Goal: Task Accomplishment & Management: Use online tool/utility

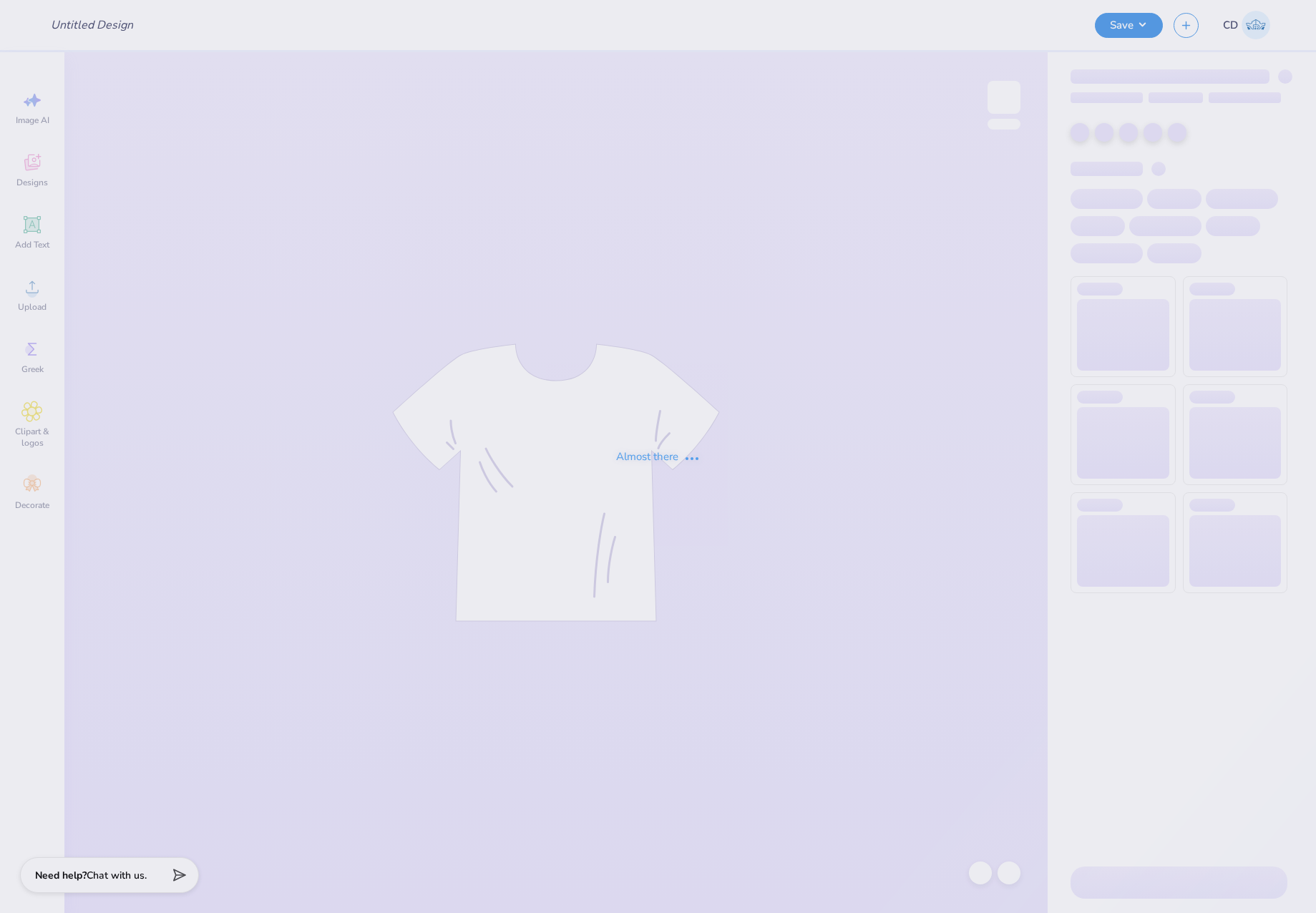
type input "Pre Dental Merch"
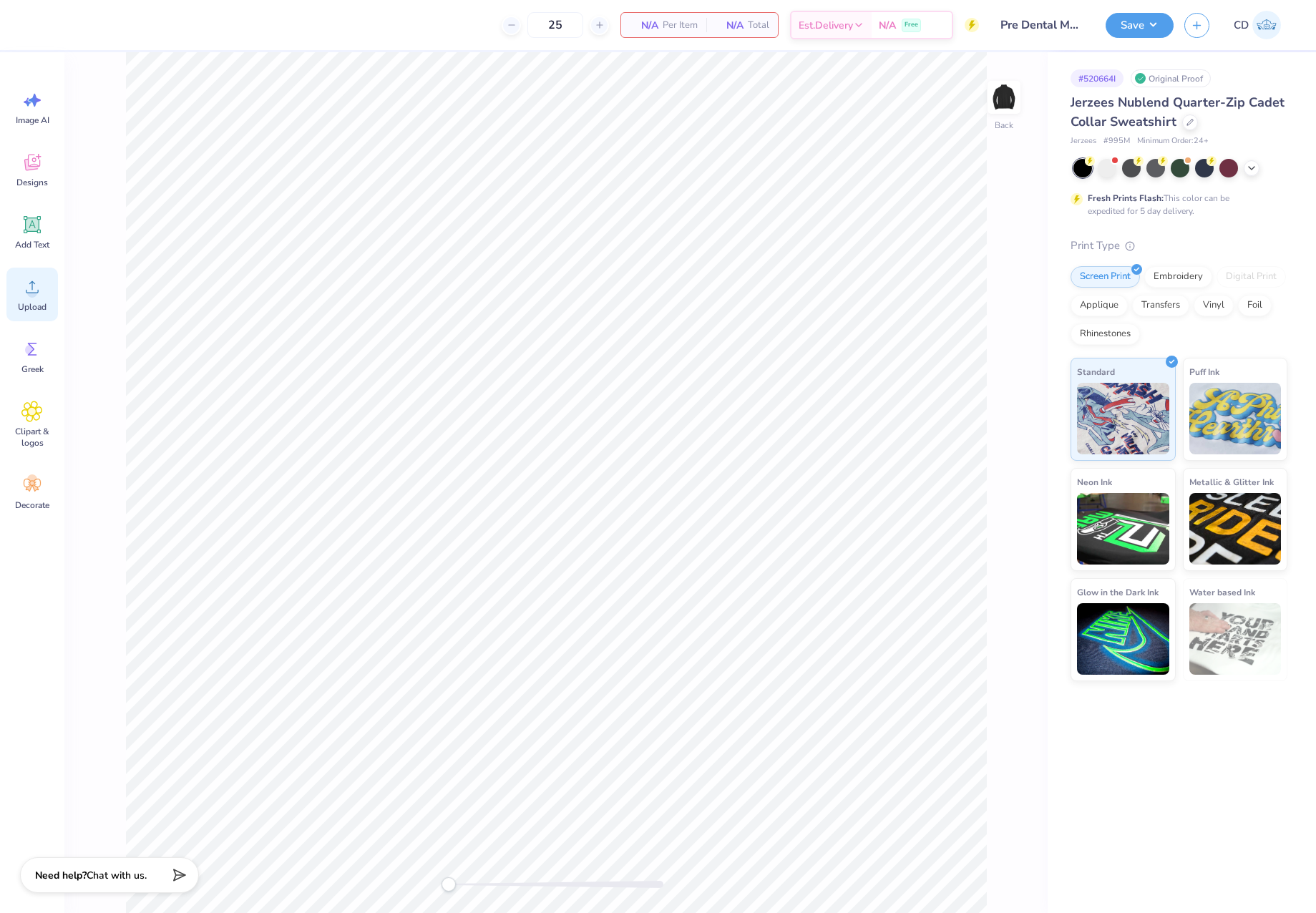
click at [30, 295] on circle at bounding box center [33, 293] width 10 height 10
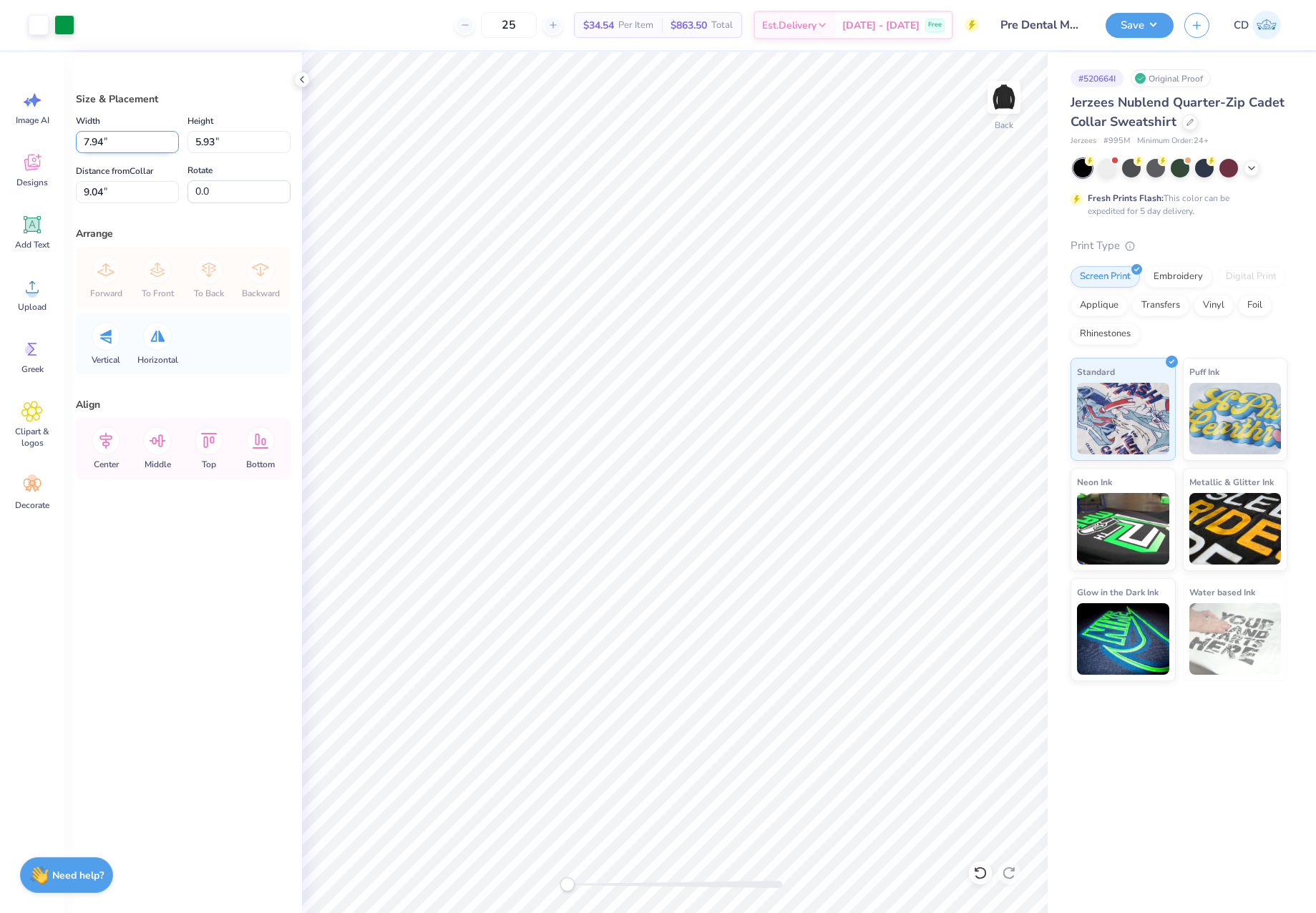
drag, startPoint x: 106, startPoint y: 145, endPoint x: 80, endPoint y: 145, distance: 26.0
click at [80, 145] on input "7.94" at bounding box center [127, 142] width 103 height 22
type input "3.50"
type input "2.61"
type input "10.69"
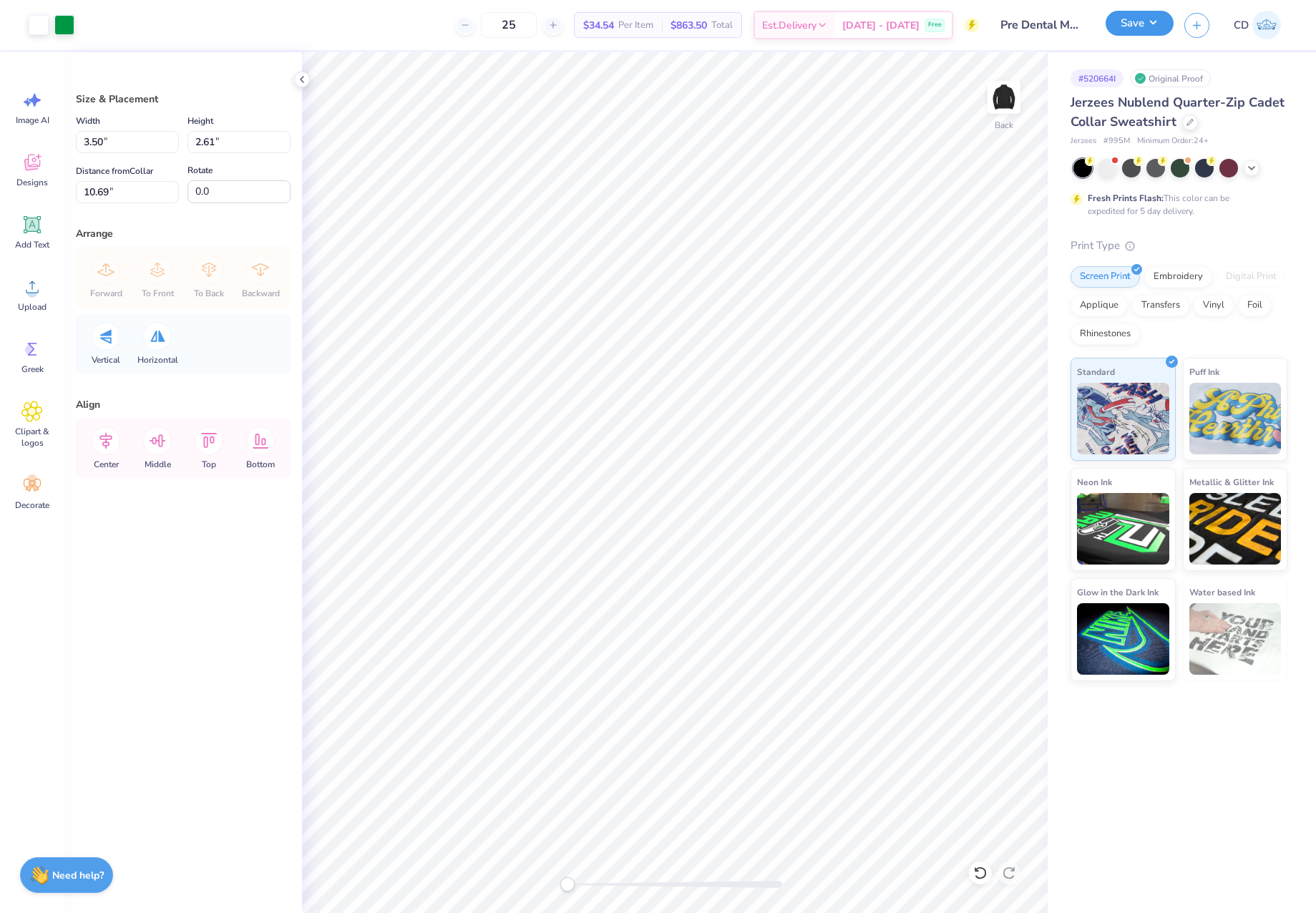
click at [1140, 23] on button "Save" at bounding box center [1140, 23] width 68 height 25
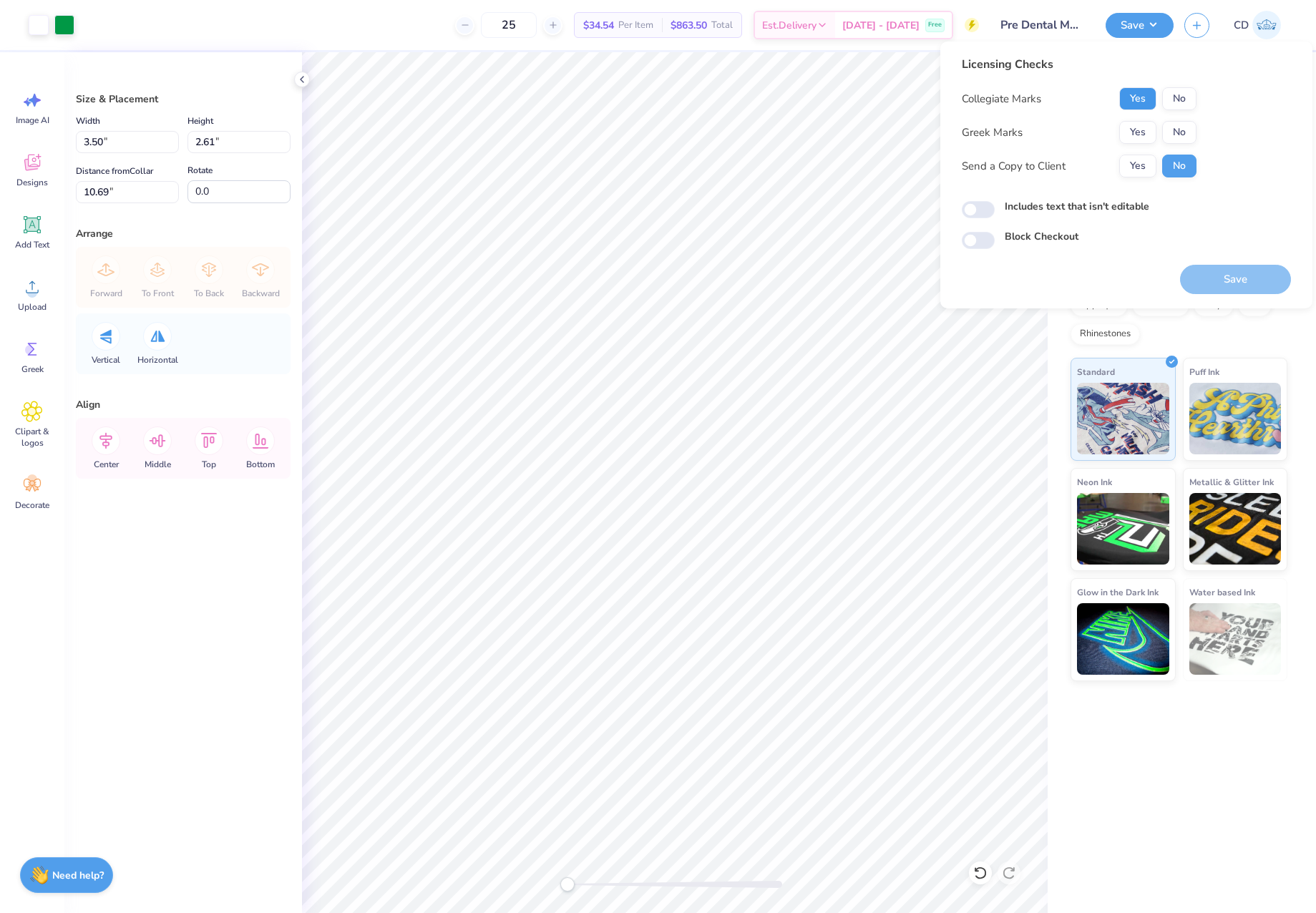
click at [1141, 106] on button "Yes" at bounding box center [1137, 99] width 37 height 23
click at [1179, 135] on button "No" at bounding box center [1179, 132] width 34 height 23
click at [1007, 204] on label "Includes text that isn't editable" at bounding box center [1077, 206] width 145 height 15
click at [994, 204] on input "Includes text that isn't editable" at bounding box center [978, 210] width 33 height 17
checkbox input "true"
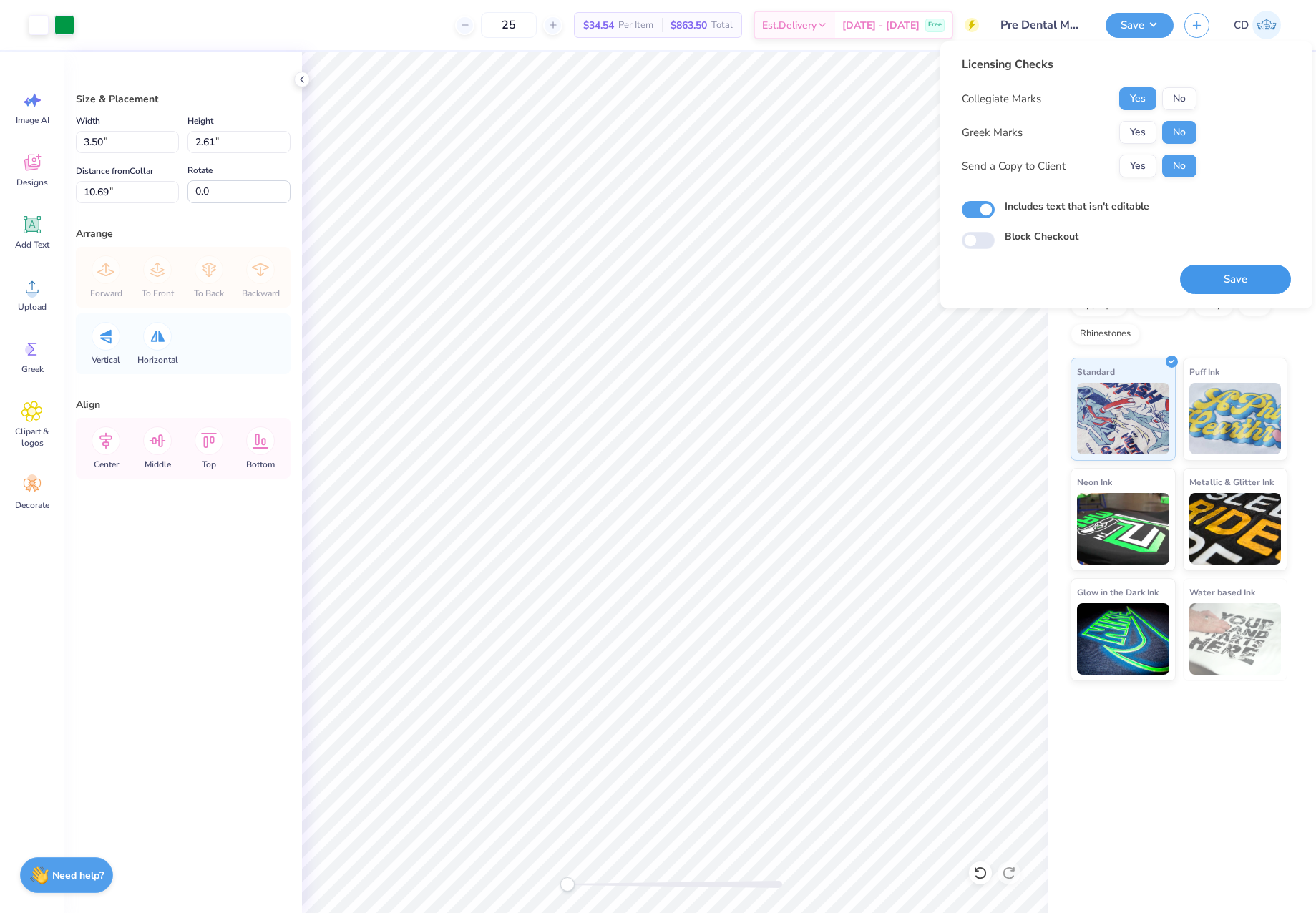
click at [1213, 279] on button "Save" at bounding box center [1235, 279] width 111 height 30
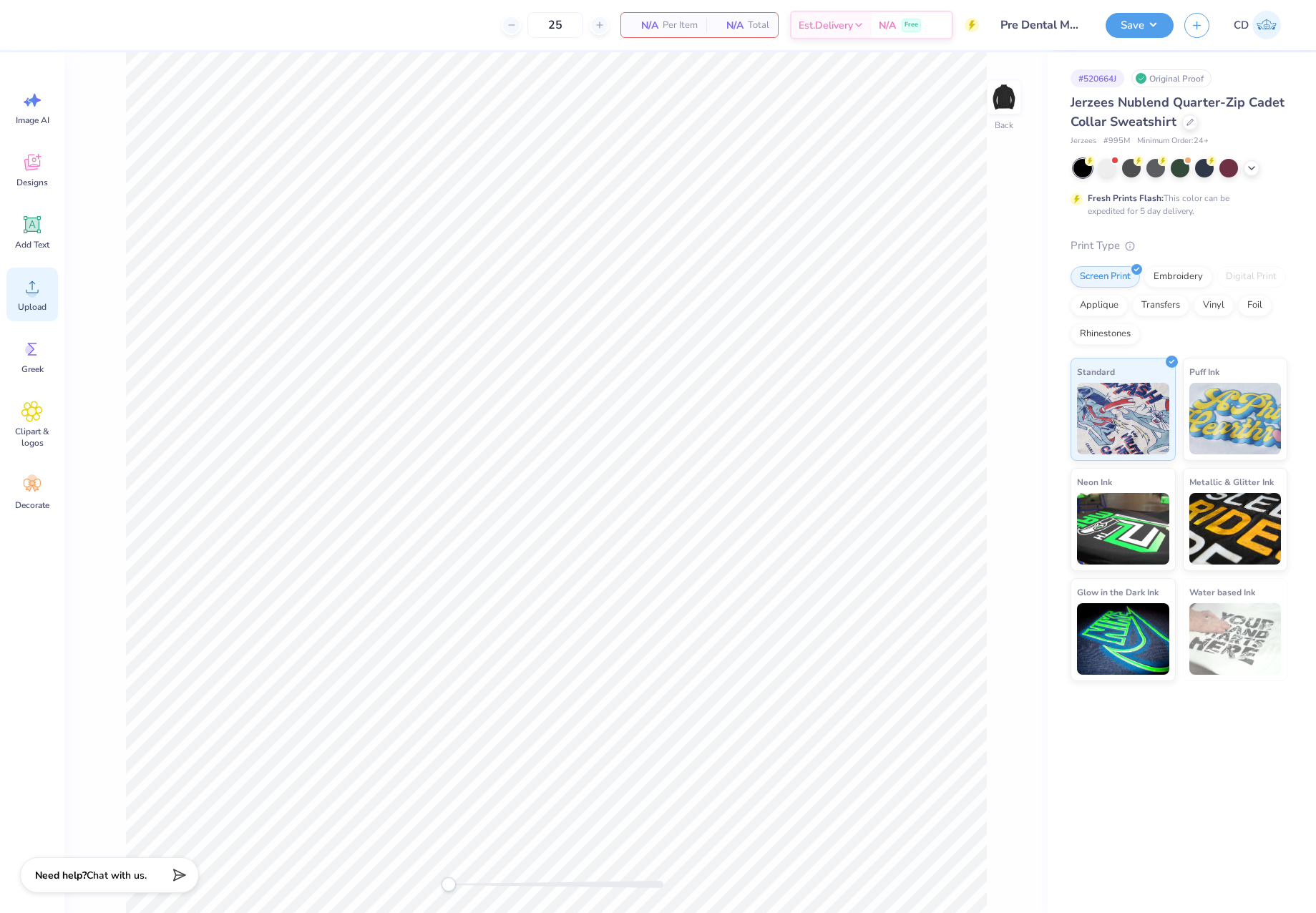
click at [33, 293] on icon at bounding box center [33, 287] width 22 height 22
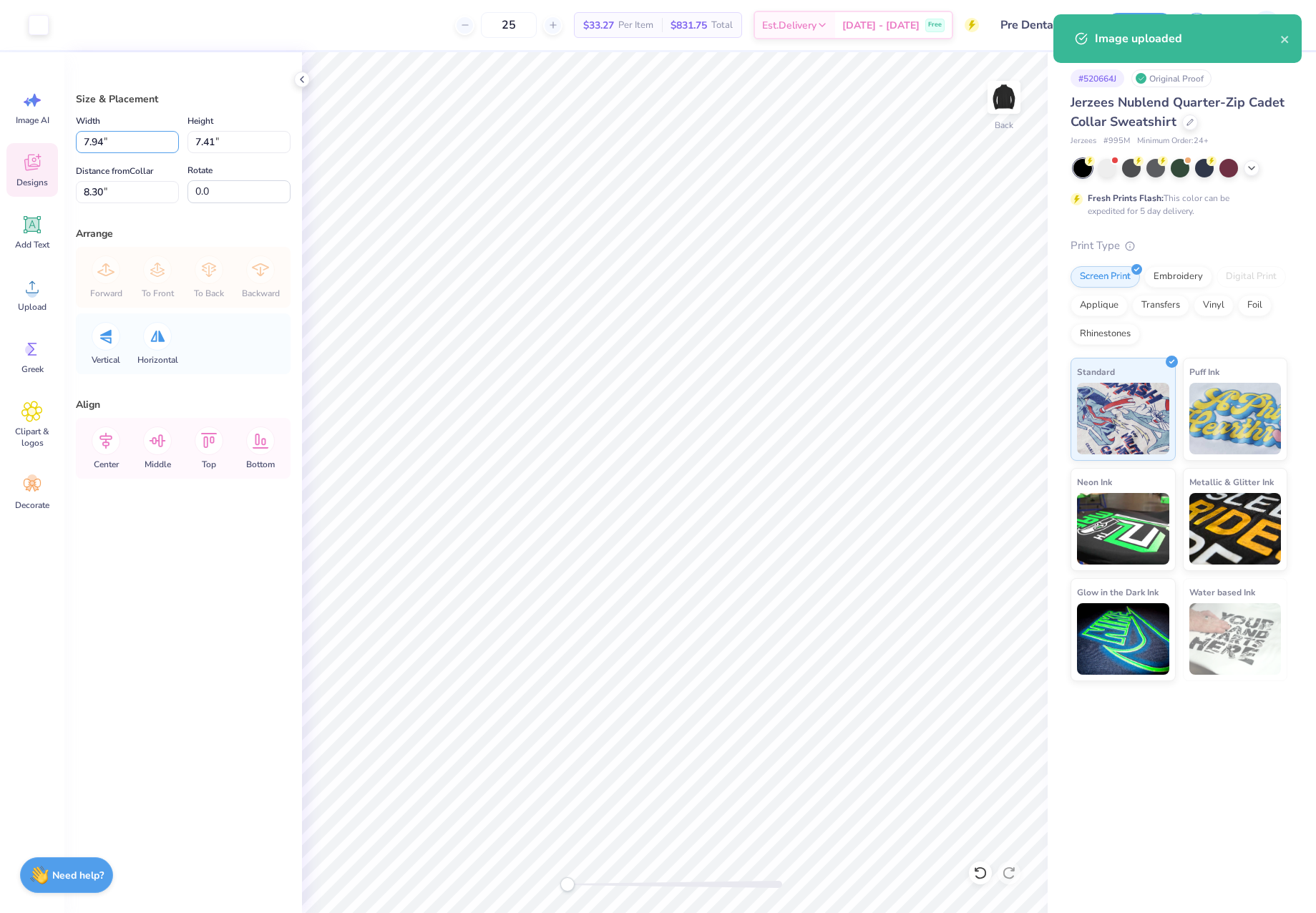
drag, startPoint x: 125, startPoint y: 143, endPoint x: 13, endPoint y: 145, distance: 112.0
click at [13, 145] on div "Art colors 25 $33.27 Per Item $831.75 Total Est. Delivery Oct 7 - 10 Free Desig…" at bounding box center [658, 456] width 1316 height 913
type input "4.00"
type input "3.73"
type input "10.14"
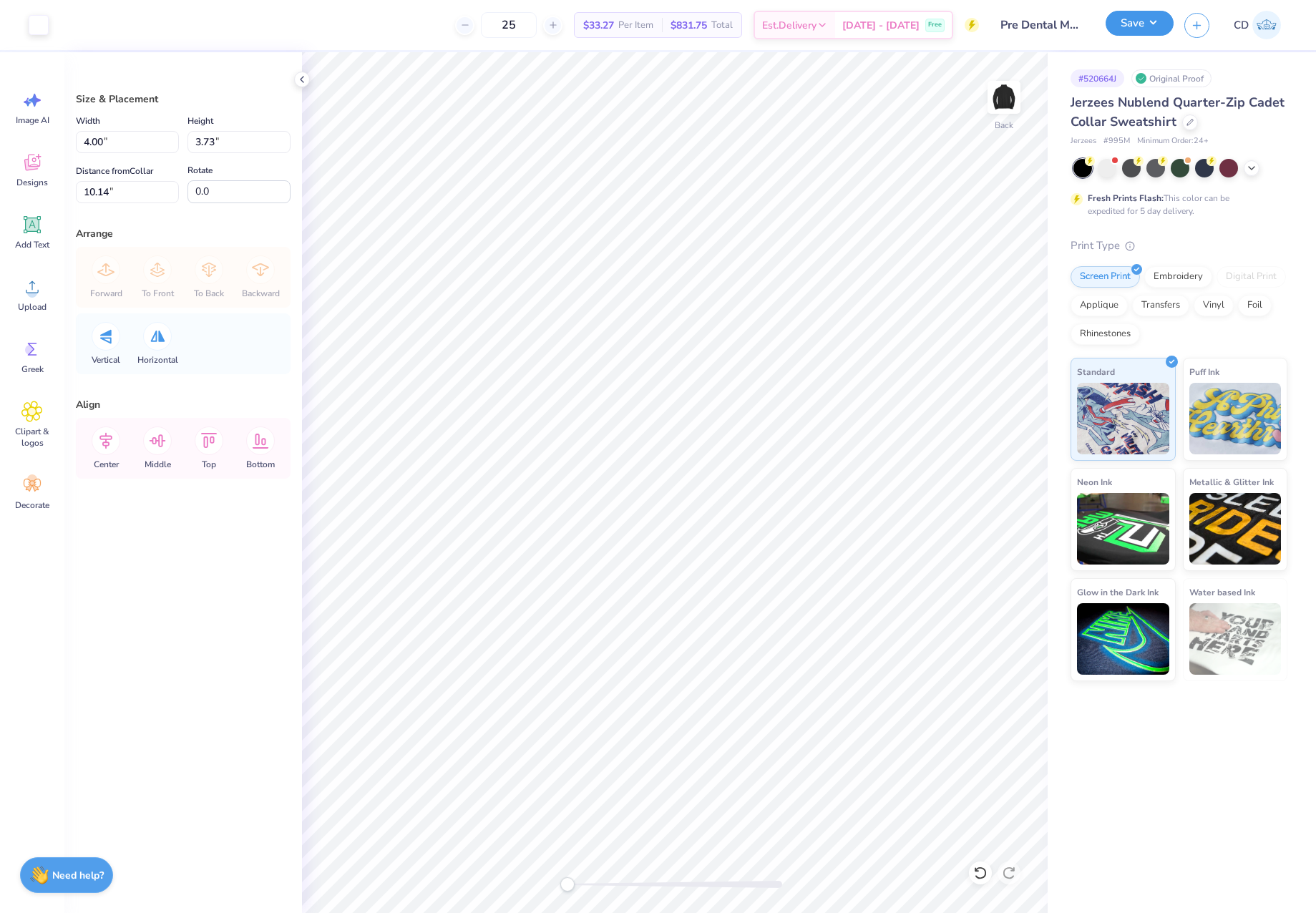
click at [1132, 22] on button "Save" at bounding box center [1140, 23] width 68 height 25
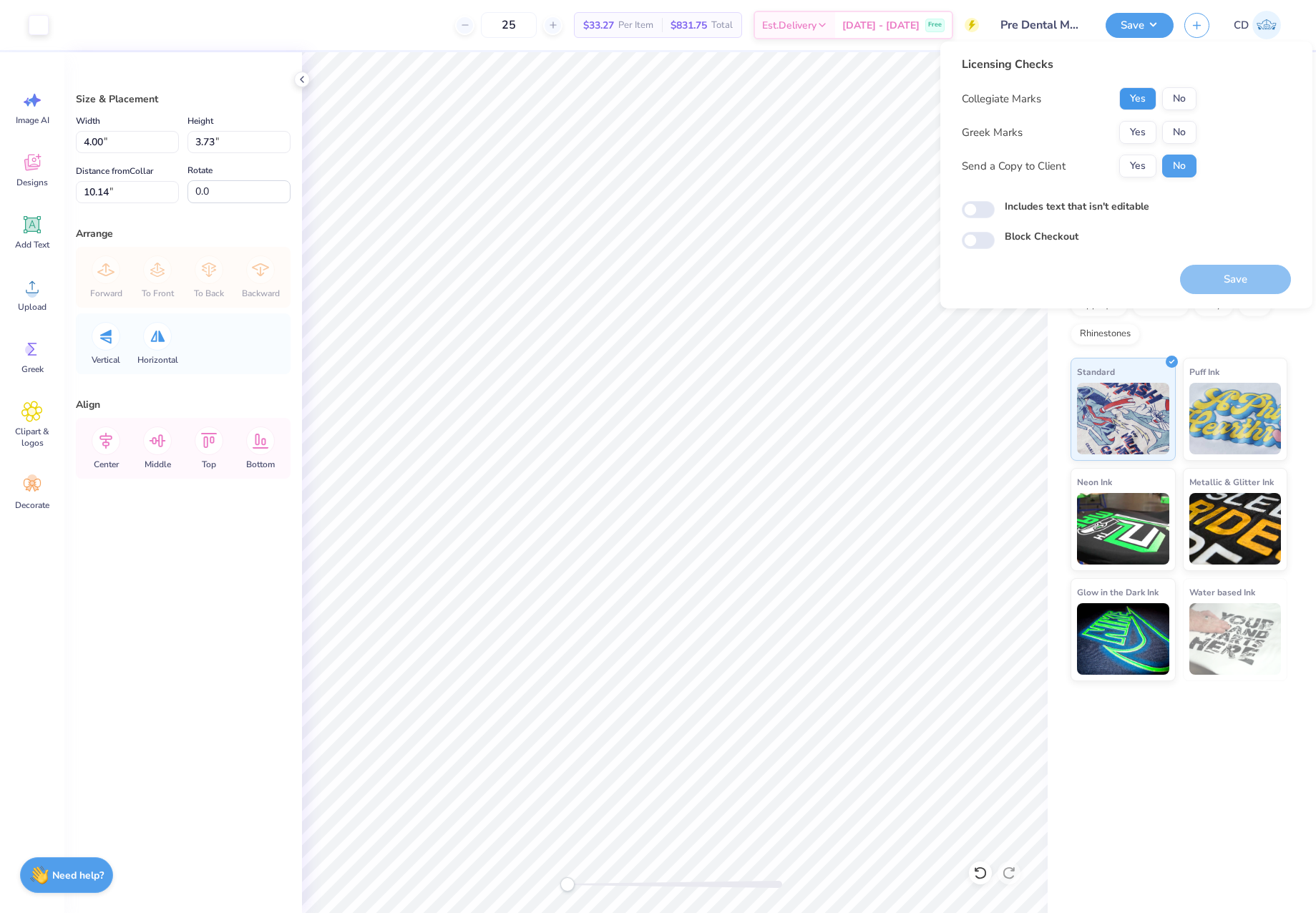
click at [1144, 100] on button "Yes" at bounding box center [1137, 99] width 37 height 23
click at [1175, 121] on div "Collegiate Marks Yes No Greek Marks Yes No Send a Copy to Client Yes No" at bounding box center [1079, 132] width 235 height 91
click at [1189, 128] on button "No" at bounding box center [1179, 132] width 34 height 23
drag, startPoint x: 977, startPoint y: 217, endPoint x: 1110, endPoint y: 269, distance: 142.8
click at [978, 218] on input "Includes text that isn't editable" at bounding box center [978, 210] width 33 height 17
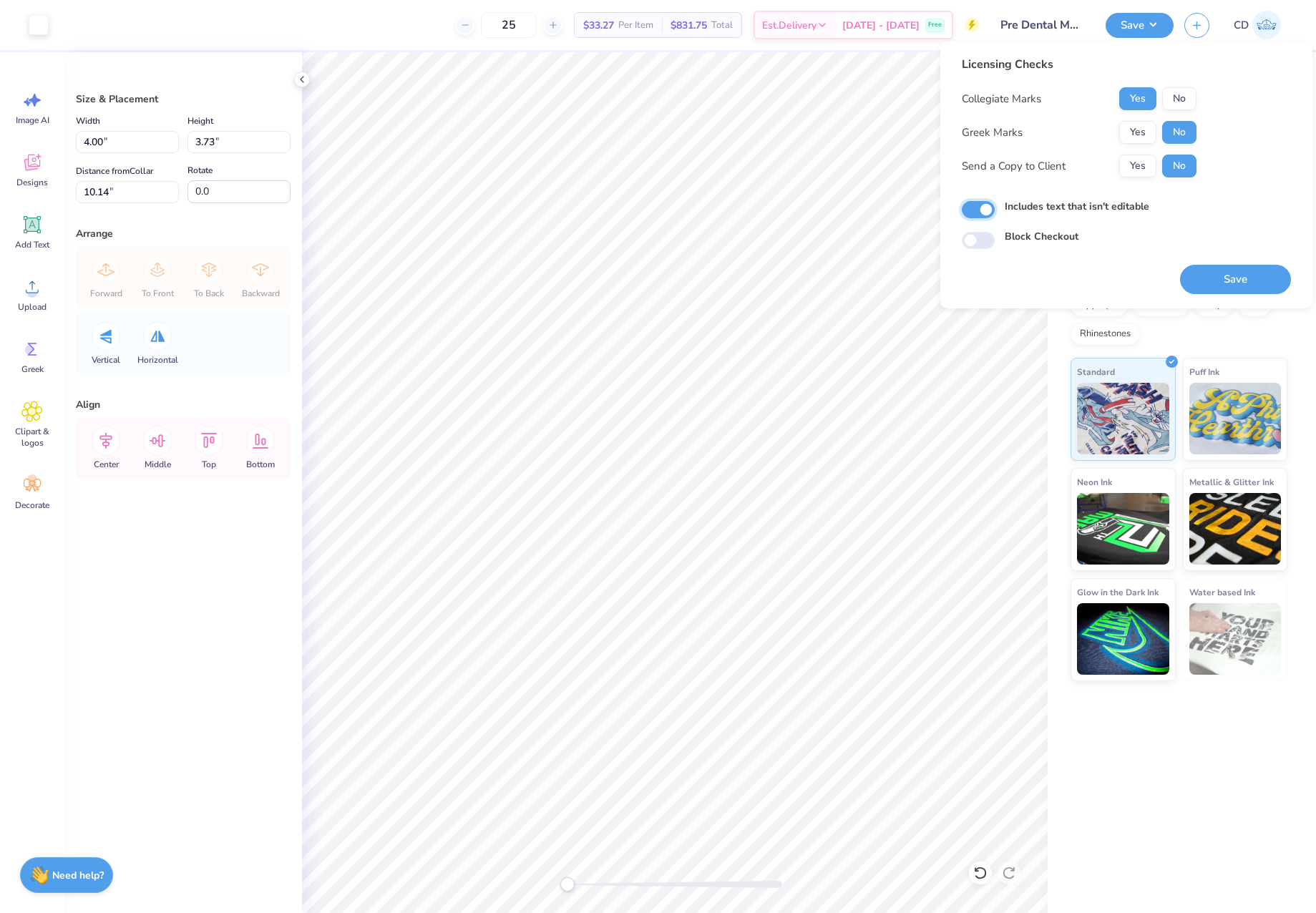
checkbox input "true"
click at [1208, 294] on div "Licensing Checks Collegiate Marks Yes No Greek Marks Yes No Send a Copy to Clie…" at bounding box center [1126, 174] width 372 height 267
click at [1265, 283] on button "Save" at bounding box center [1235, 279] width 111 height 30
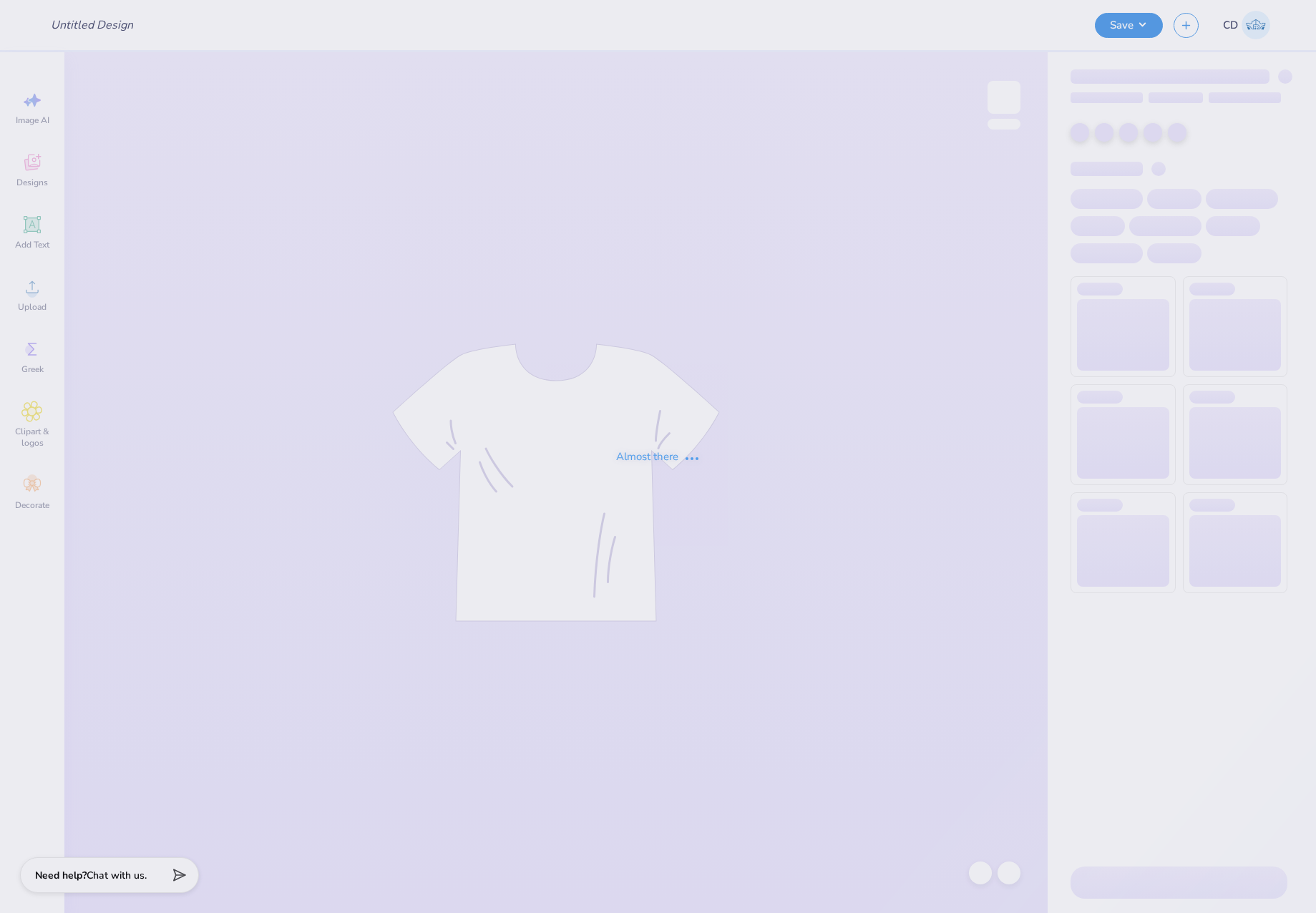
type input "RAM TS 1"
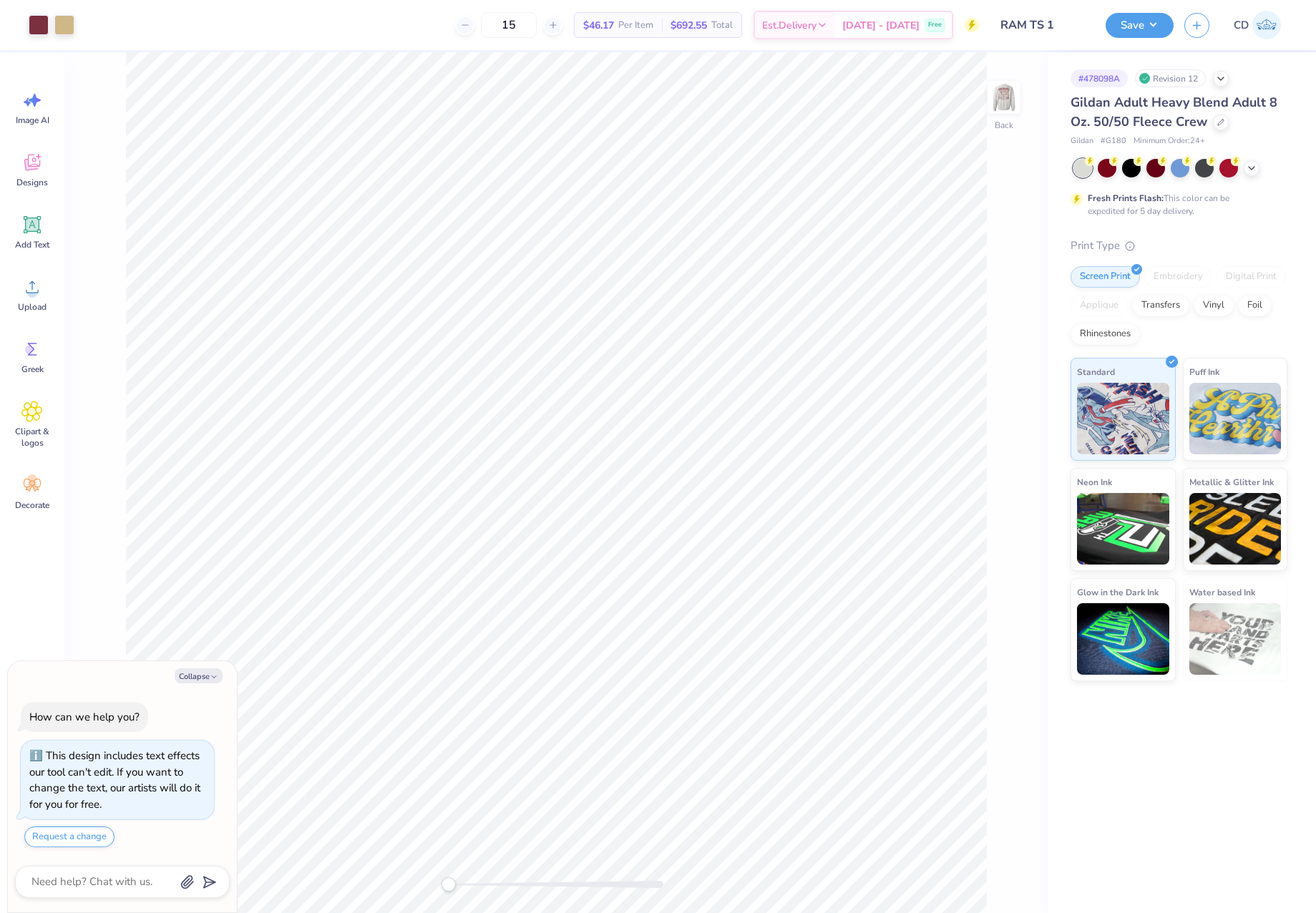
type textarea "x"
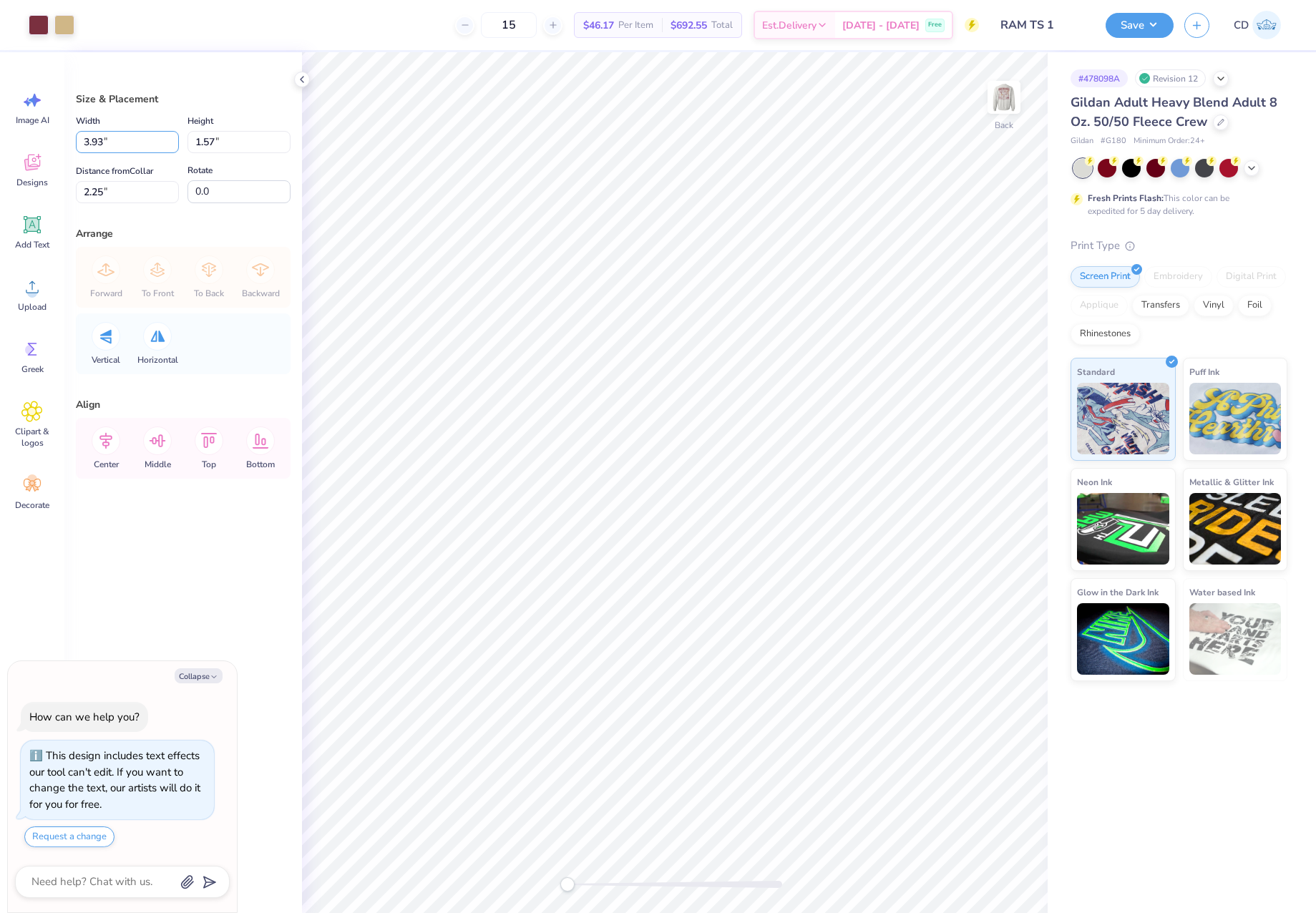
drag, startPoint x: 109, startPoint y: 143, endPoint x: 63, endPoint y: 140, distance: 46.1
click at [63, 141] on div "Art colors 15 $46.17 Per Item $692.55 Total Est. Delivery [DATE] - [DATE] Free …" at bounding box center [658, 456] width 1316 height 913
type input "4"
type textarea "x"
type input "4.00"
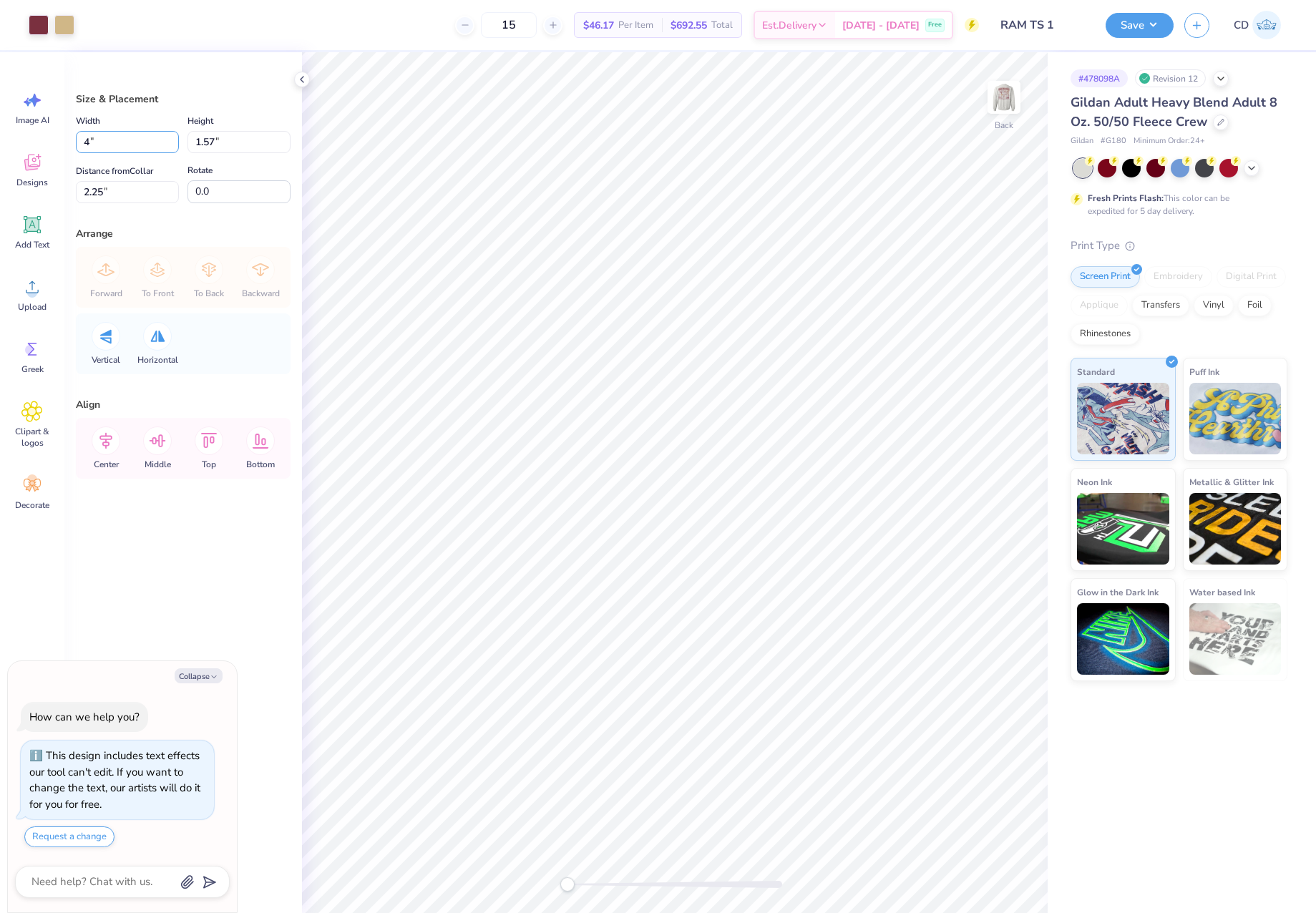
type input "1.60"
drag, startPoint x: 117, startPoint y: 194, endPoint x: 88, endPoint y: 194, distance: 29.0
click at [88, 194] on input "2.23" at bounding box center [127, 192] width 103 height 22
drag, startPoint x: 110, startPoint y: 193, endPoint x: 75, endPoint y: 194, distance: 35.0
click at [75, 194] on div "Size & Placement Width 4.00 4.00 " Height 1.60 1.60 " Distance from Collar 23 2…" at bounding box center [183, 482] width 238 height 861
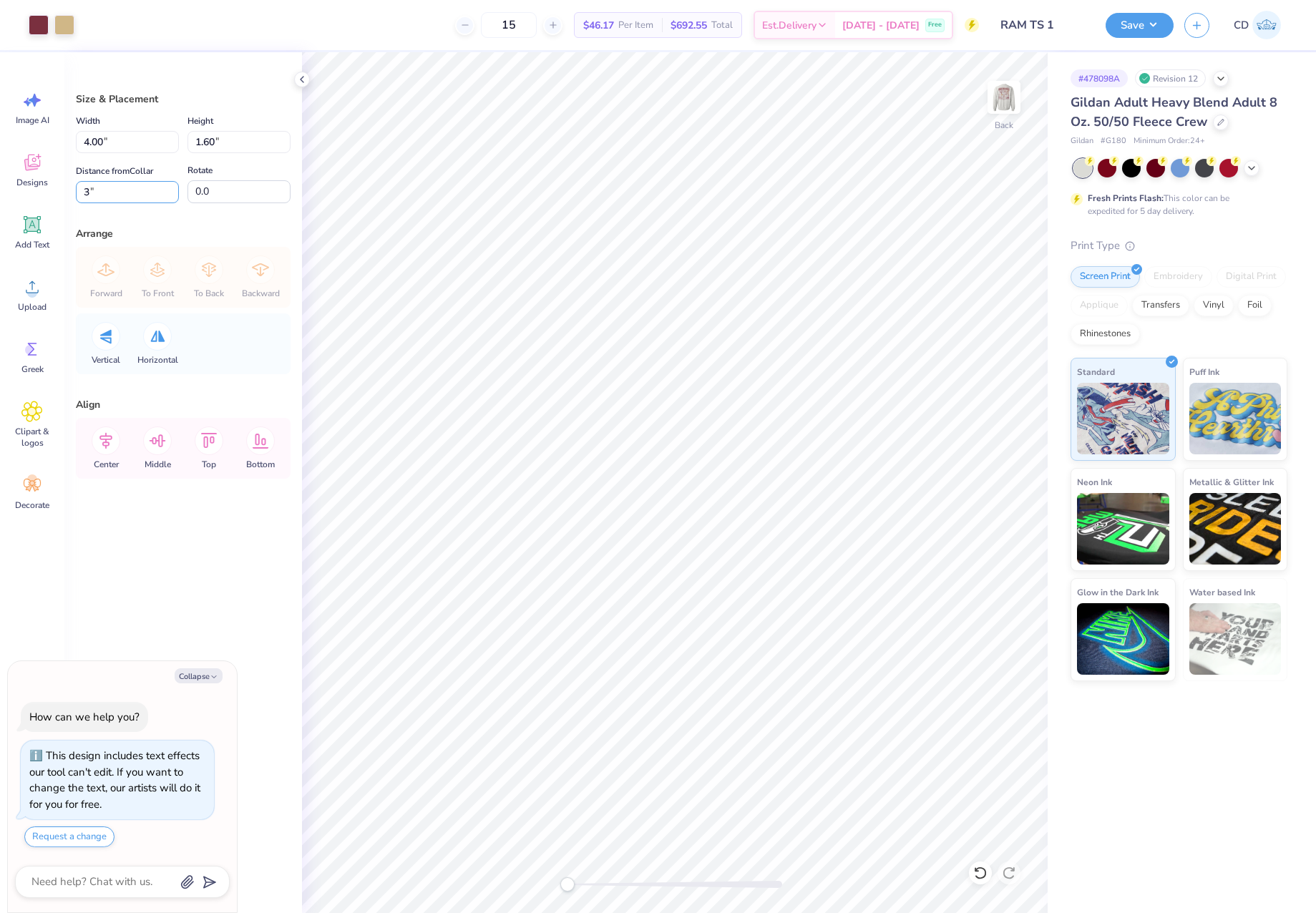
type input "3"
click at [1000, 109] on img at bounding box center [1004, 97] width 57 height 57
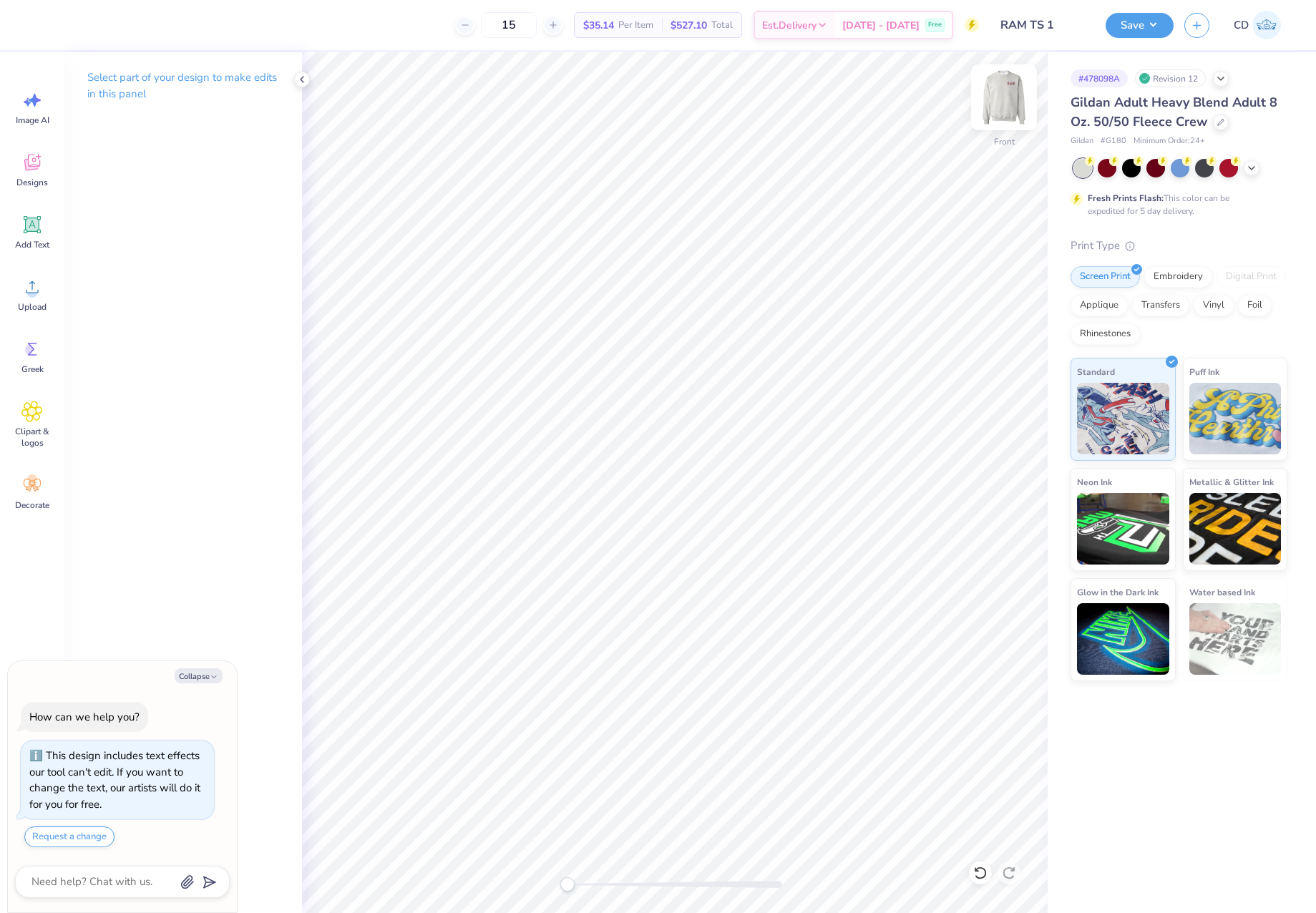
click at [1005, 90] on img at bounding box center [1004, 97] width 57 height 57
click at [14, 282] on div "Upload" at bounding box center [32, 295] width 51 height 54
click at [34, 293] on icon at bounding box center [33, 287] width 13 height 12
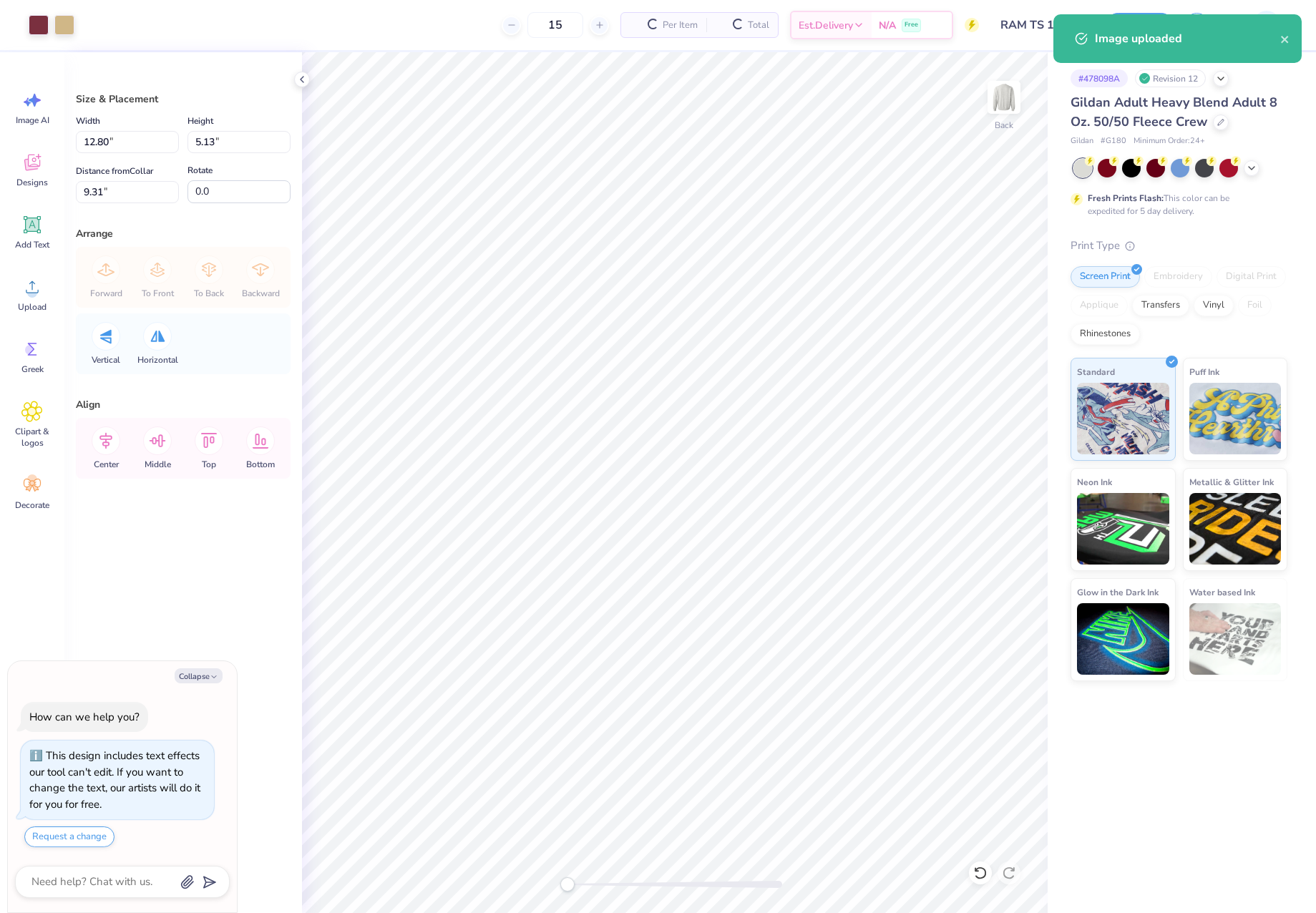
type textarea "x"
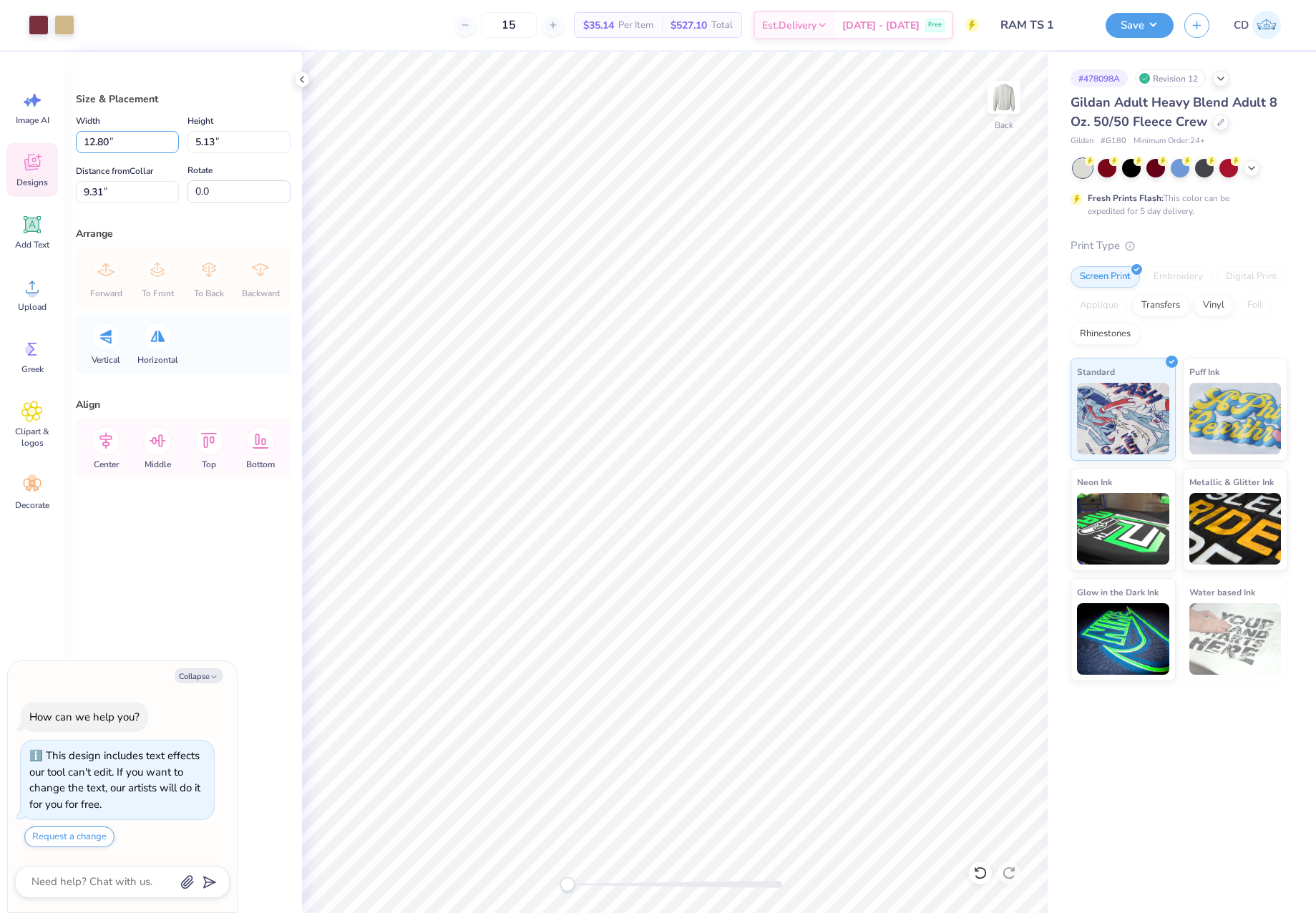
drag, startPoint x: 121, startPoint y: 141, endPoint x: 48, endPoint y: 145, distance: 73.1
click at [48, 145] on div "Art colors 15 $35.14 Per Item $527.10 Total Est. Delivery Oct 7 - 10 Free Desig…" at bounding box center [658, 456] width 1316 height 913
type input "4"
type textarea "x"
type input "4.00"
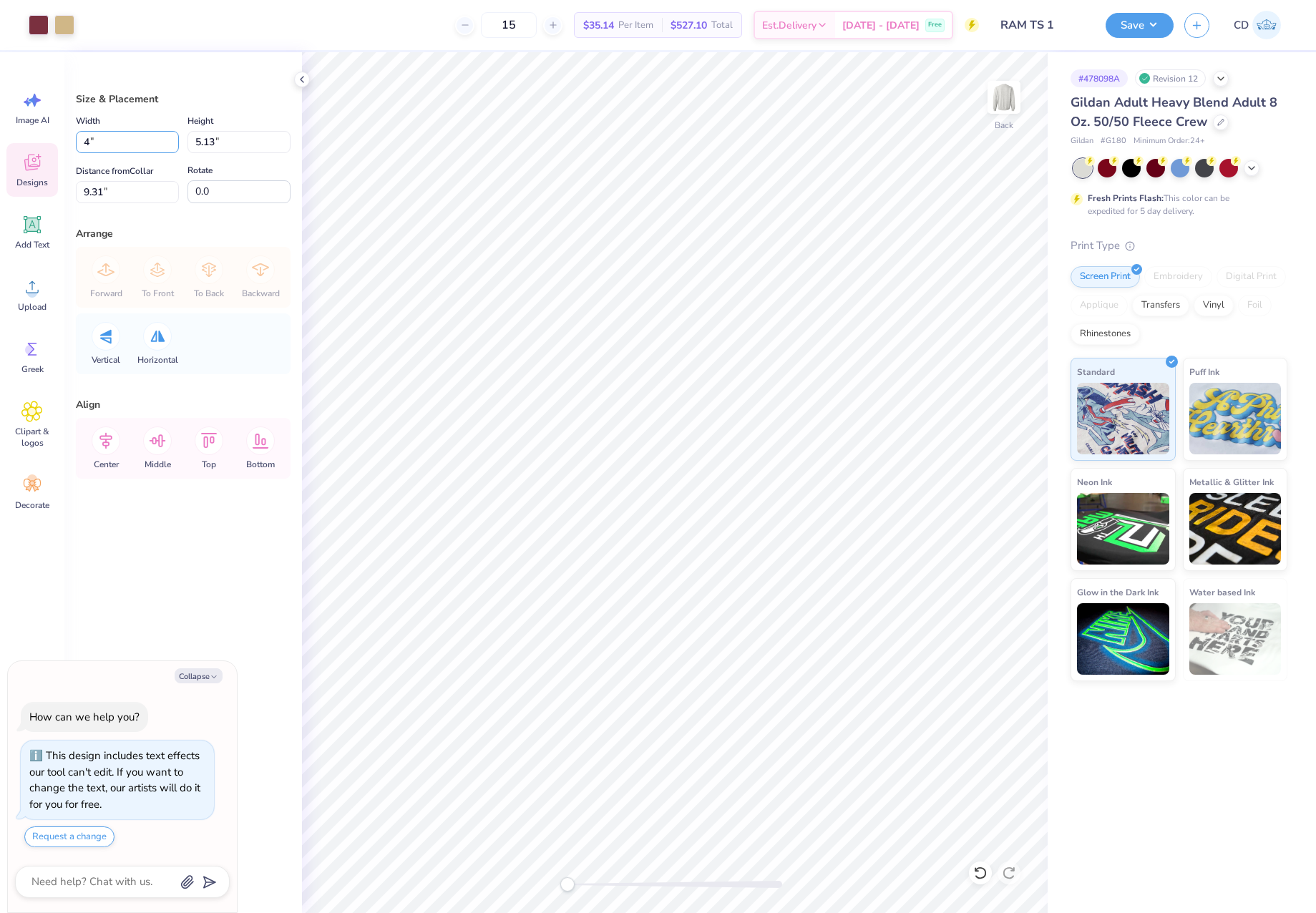
type input "1.60"
type input "11.07"
drag, startPoint x: 1007, startPoint y: 106, endPoint x: 35, endPoint y: 278, distance: 987.1
click at [1006, 106] on img at bounding box center [1005, 98] width 29 height 29
click at [35, 278] on icon at bounding box center [33, 287] width 22 height 22
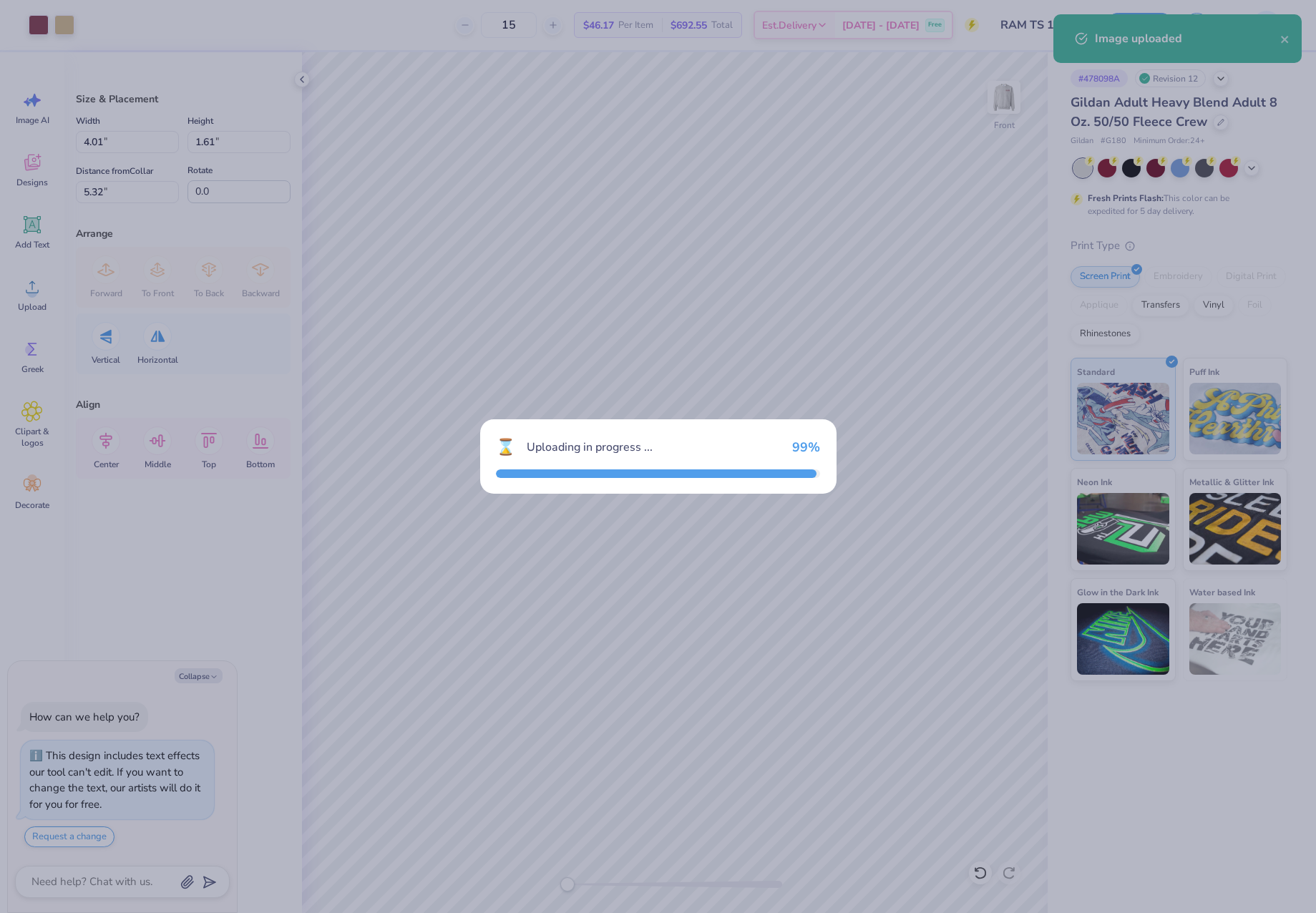
type textarea "x"
type input "12.83"
type input "5.14"
type input "10.68"
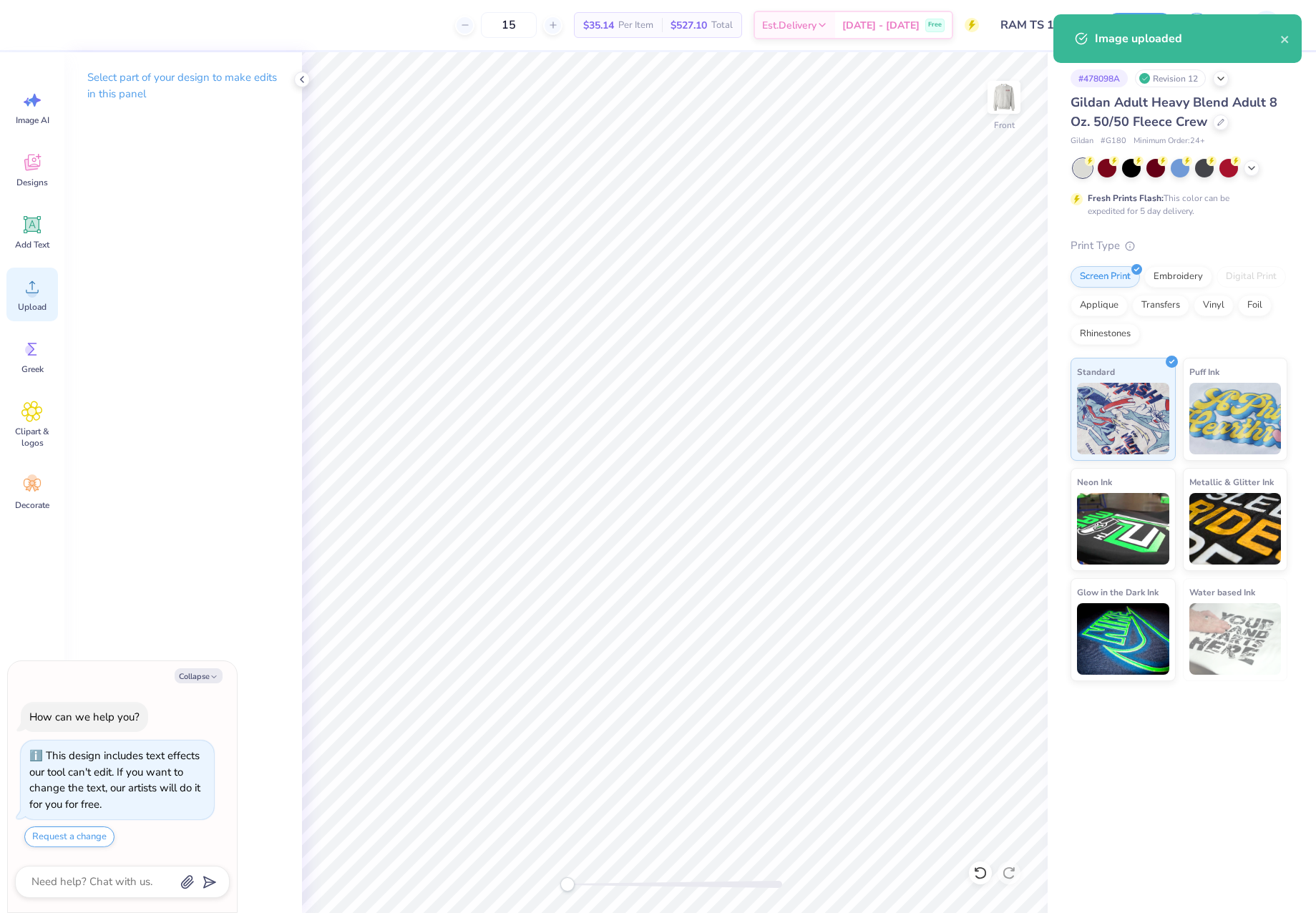
click at [18, 285] on div "Upload" at bounding box center [32, 295] width 51 height 54
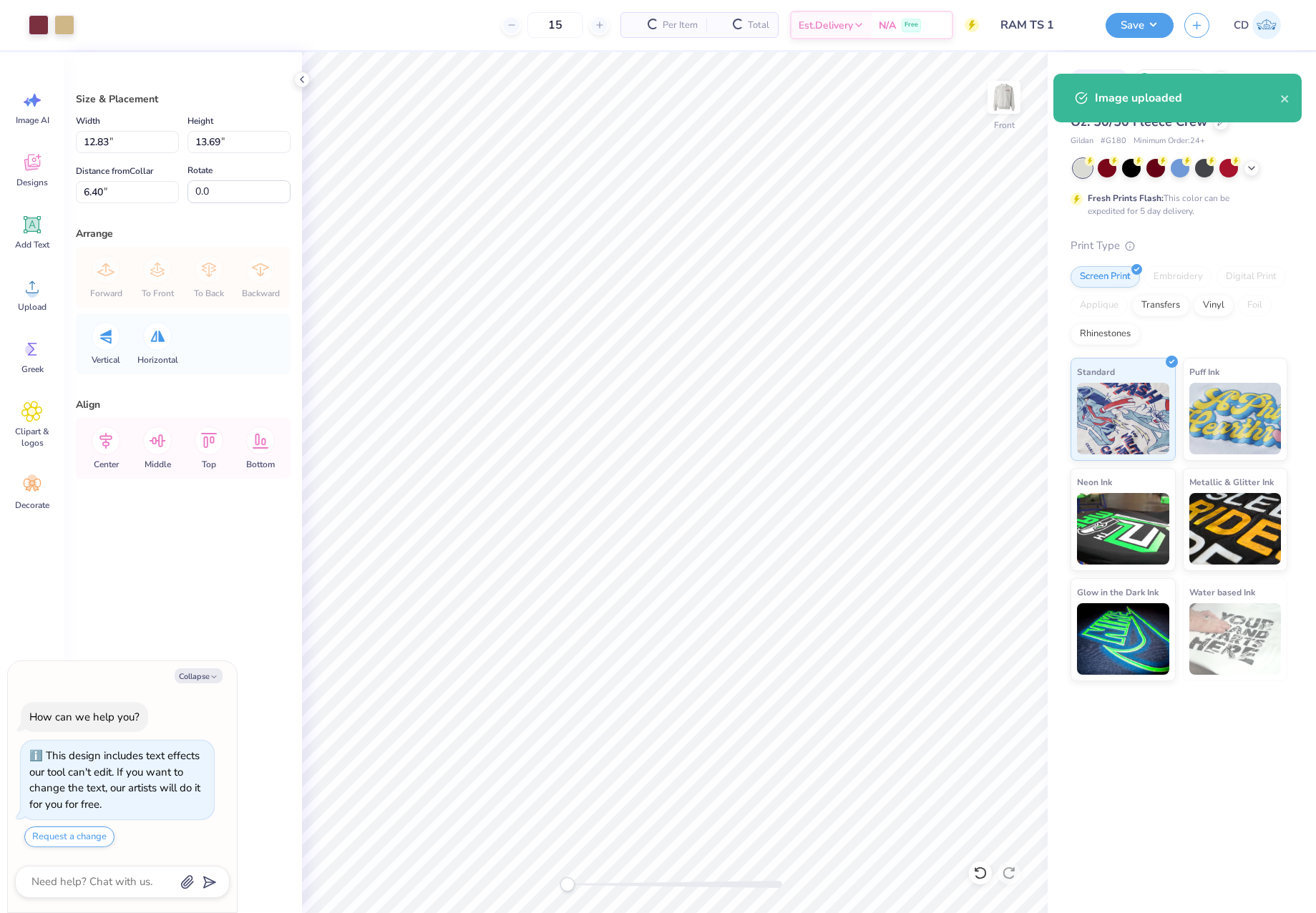
type textarea "x"
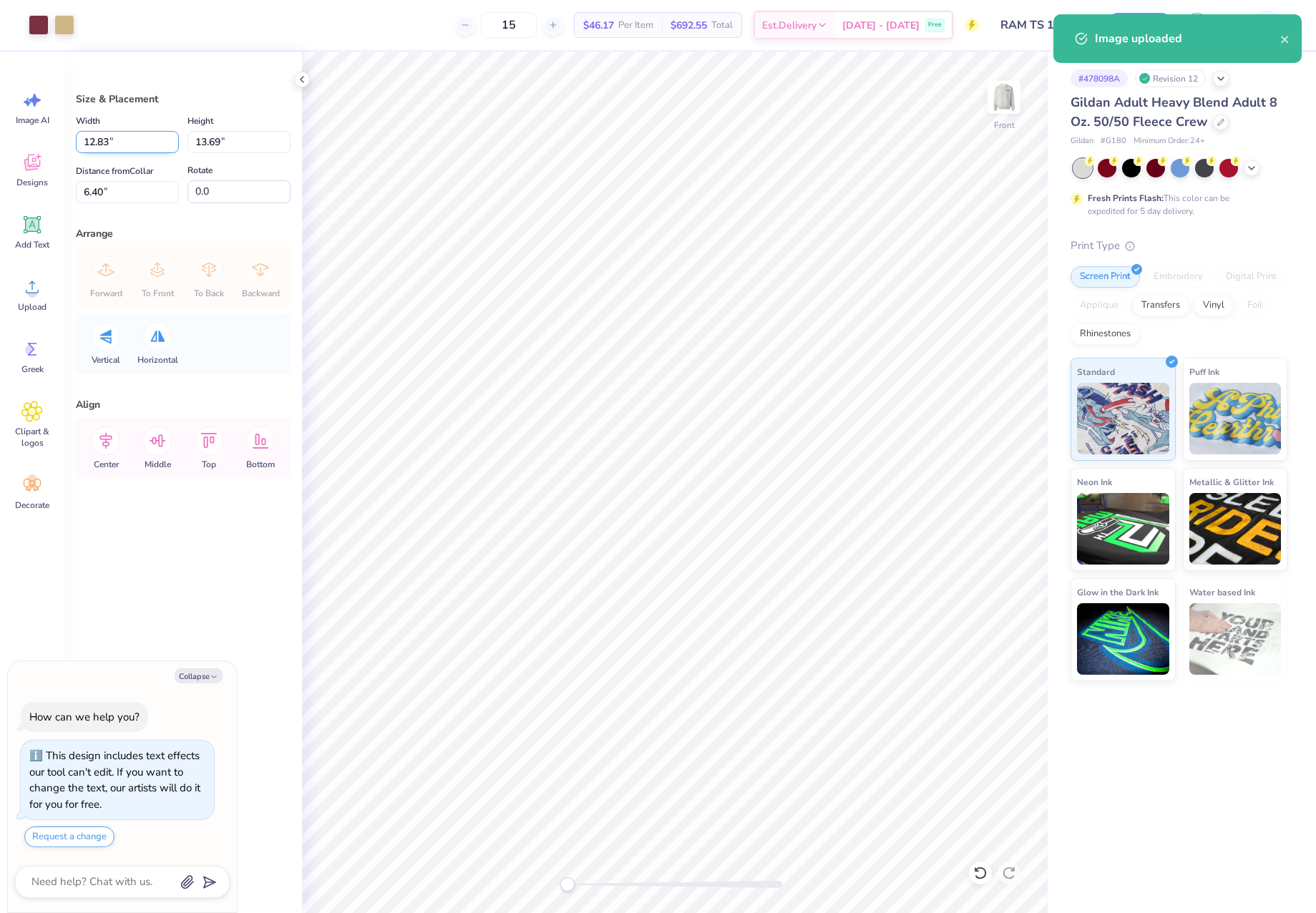
drag, startPoint x: 108, startPoint y: 143, endPoint x: 98, endPoint y: 142, distance: 10.0
click at [98, 142] on input "12.83" at bounding box center [127, 142] width 103 height 22
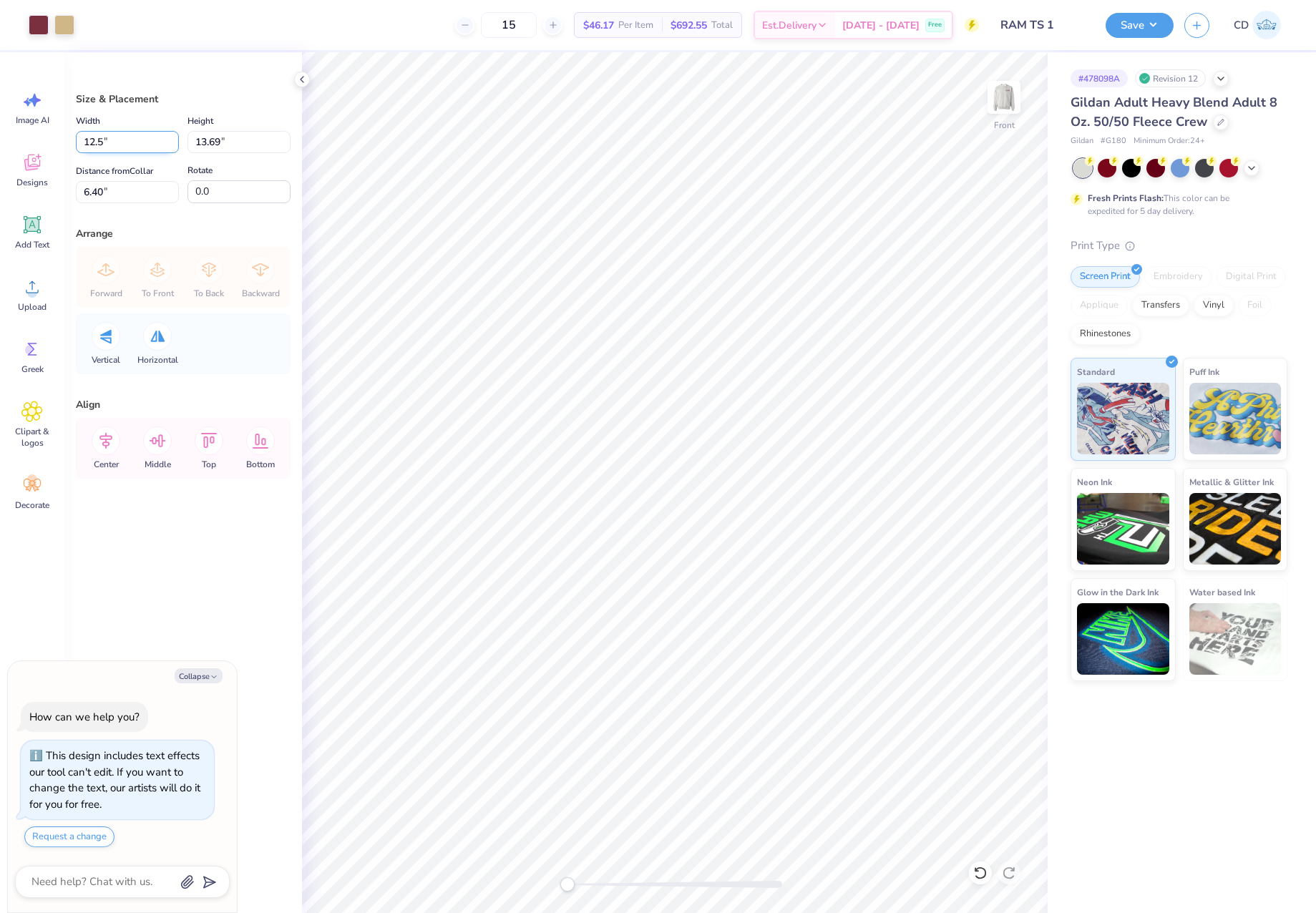
type input "12.5"
type textarea "x"
type input "12.50"
type input "13.34"
drag, startPoint x: 110, startPoint y: 193, endPoint x: 80, endPoint y: 193, distance: 30.0
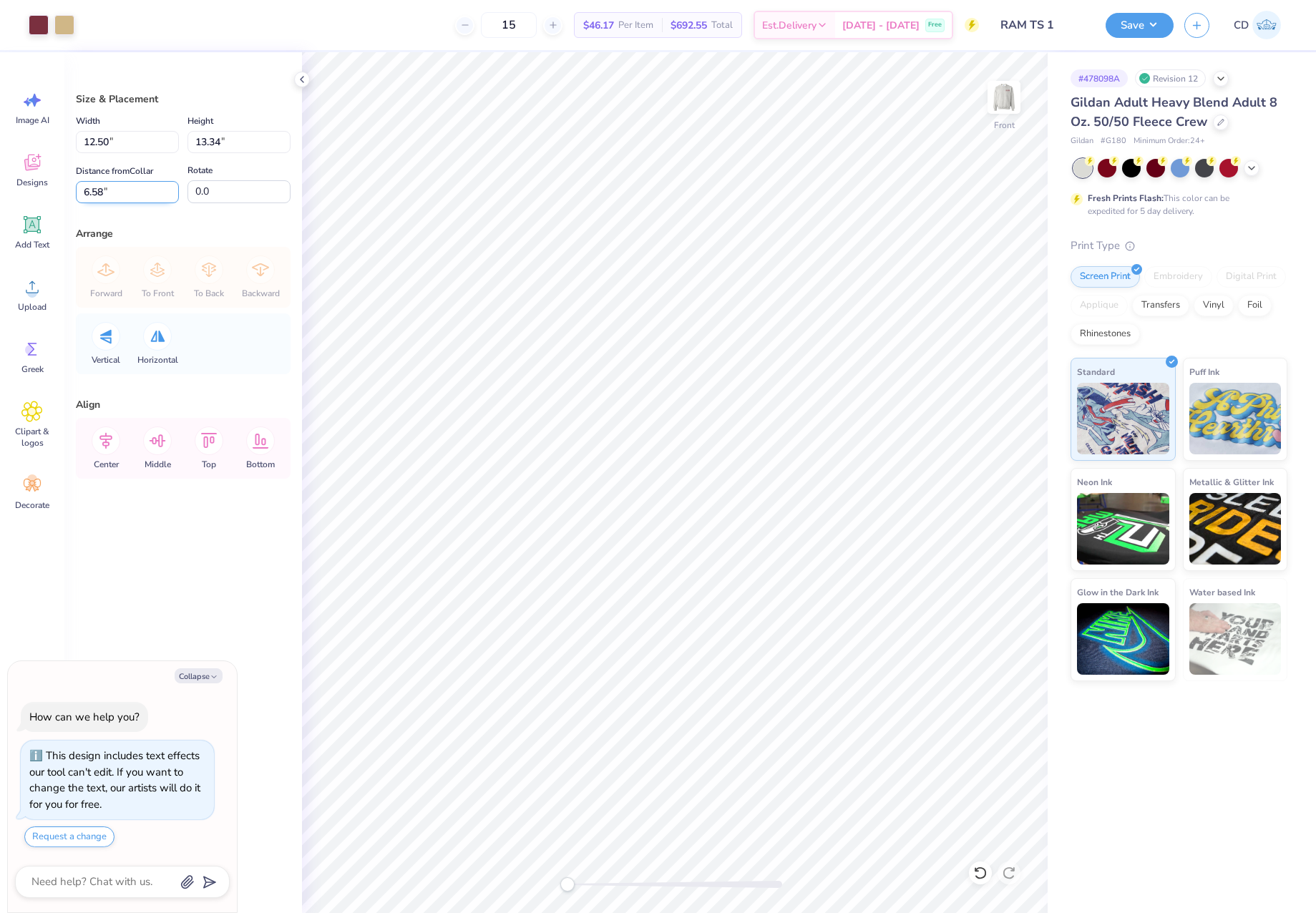
click at [80, 193] on input "6.58" at bounding box center [127, 192] width 103 height 22
type input "3"
click at [1133, 24] on button "Save" at bounding box center [1140, 23] width 68 height 25
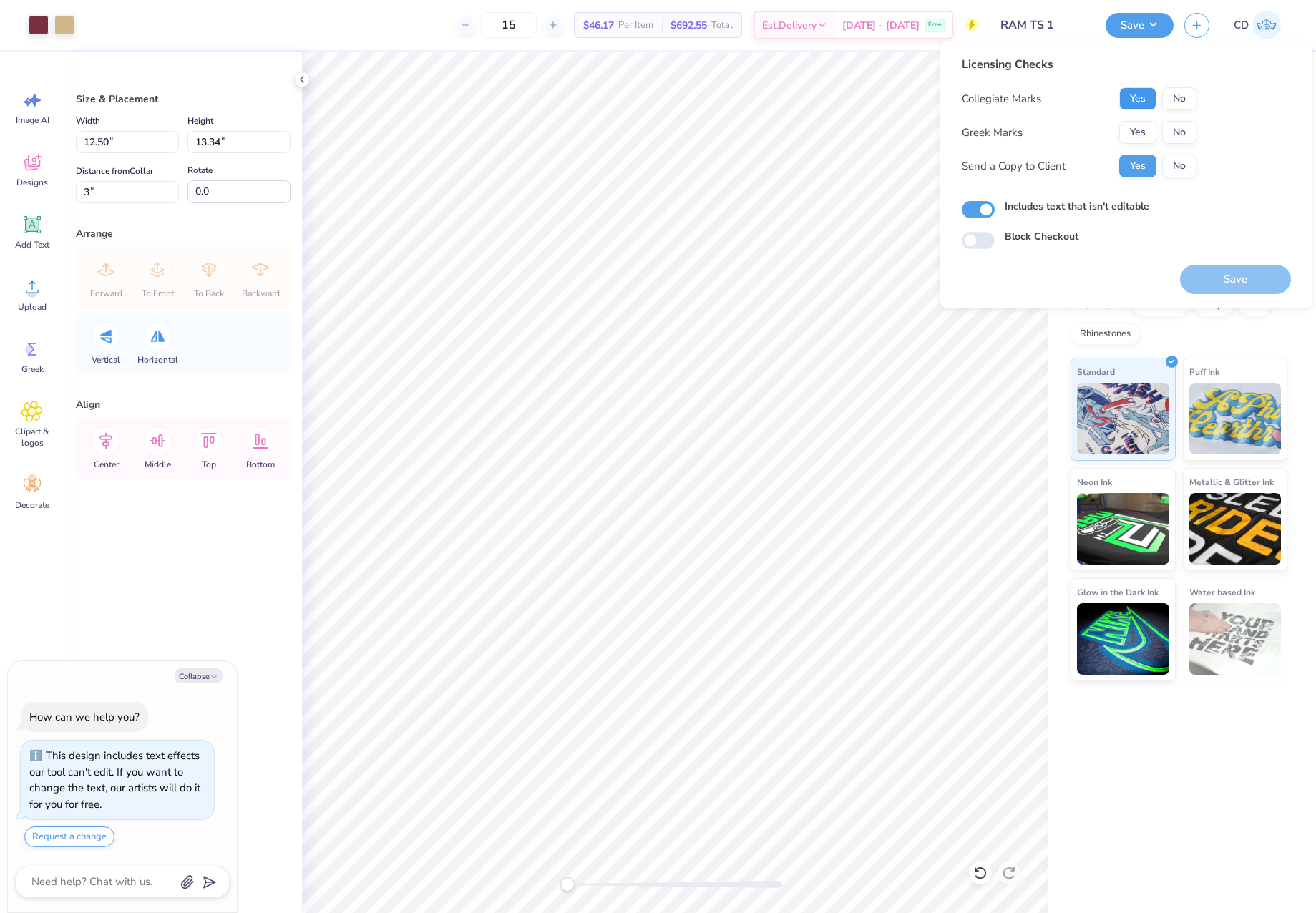
click at [1121, 93] on button "Yes" at bounding box center [1137, 99] width 37 height 23
click at [1173, 143] on button "No" at bounding box center [1179, 132] width 34 height 23
click at [1204, 272] on button "Save" at bounding box center [1235, 279] width 111 height 30
type textarea "x"
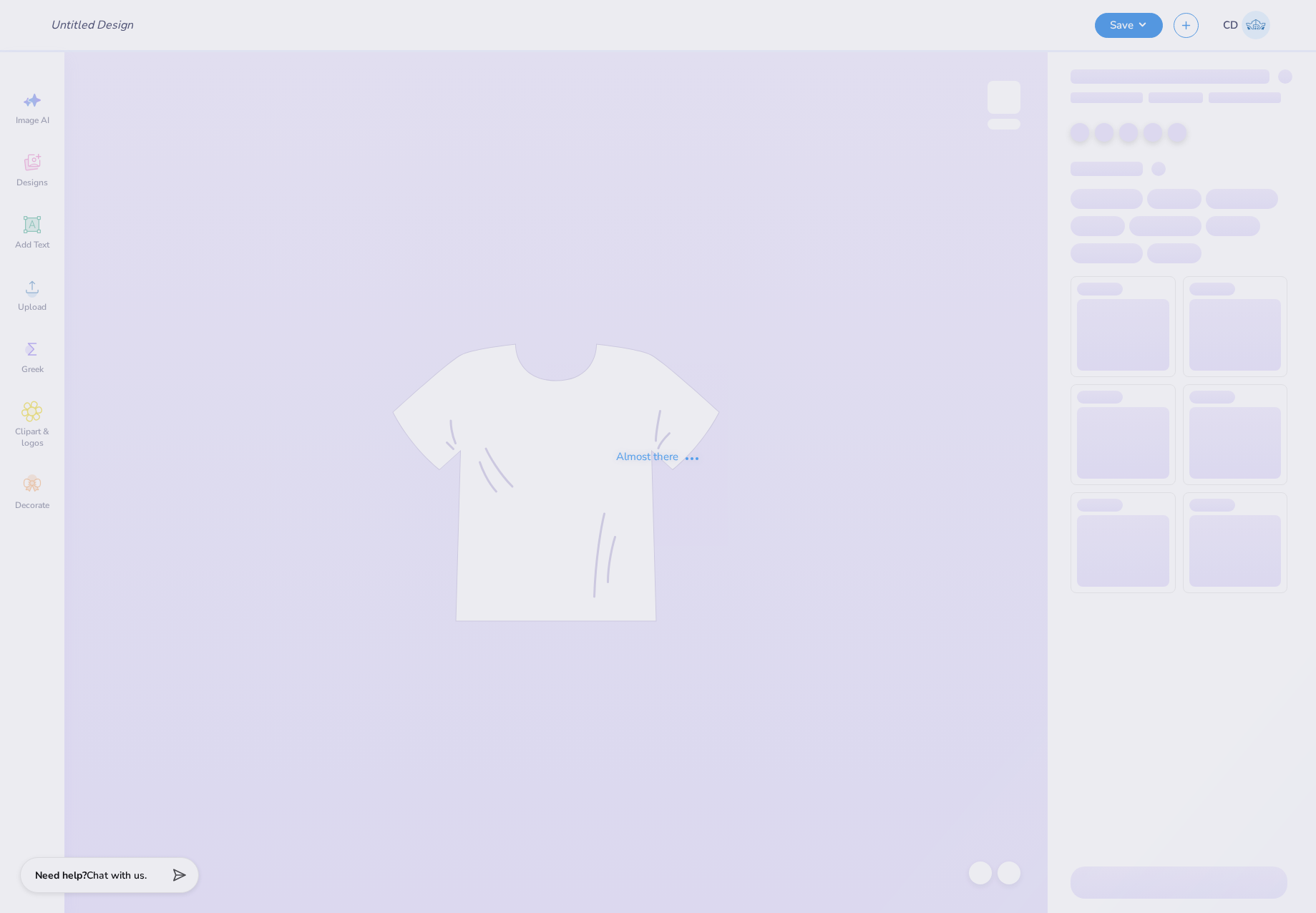
type input "DSP Alternate Fall Design"
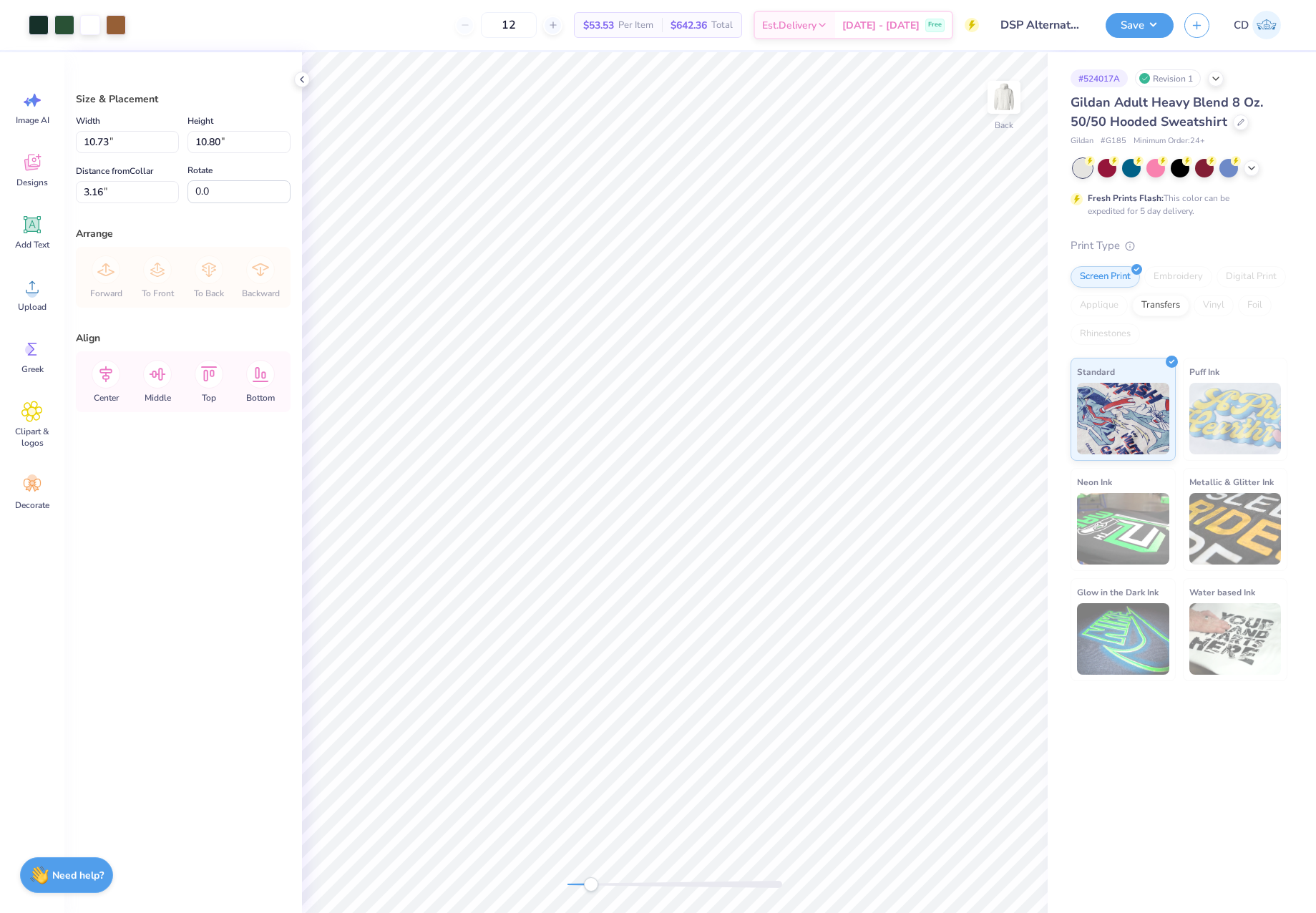
drag, startPoint x: 568, startPoint y: 880, endPoint x: 593, endPoint y: 878, distance: 25.1
click at [593, 878] on div "Accessibility label" at bounding box center [591, 884] width 14 height 14
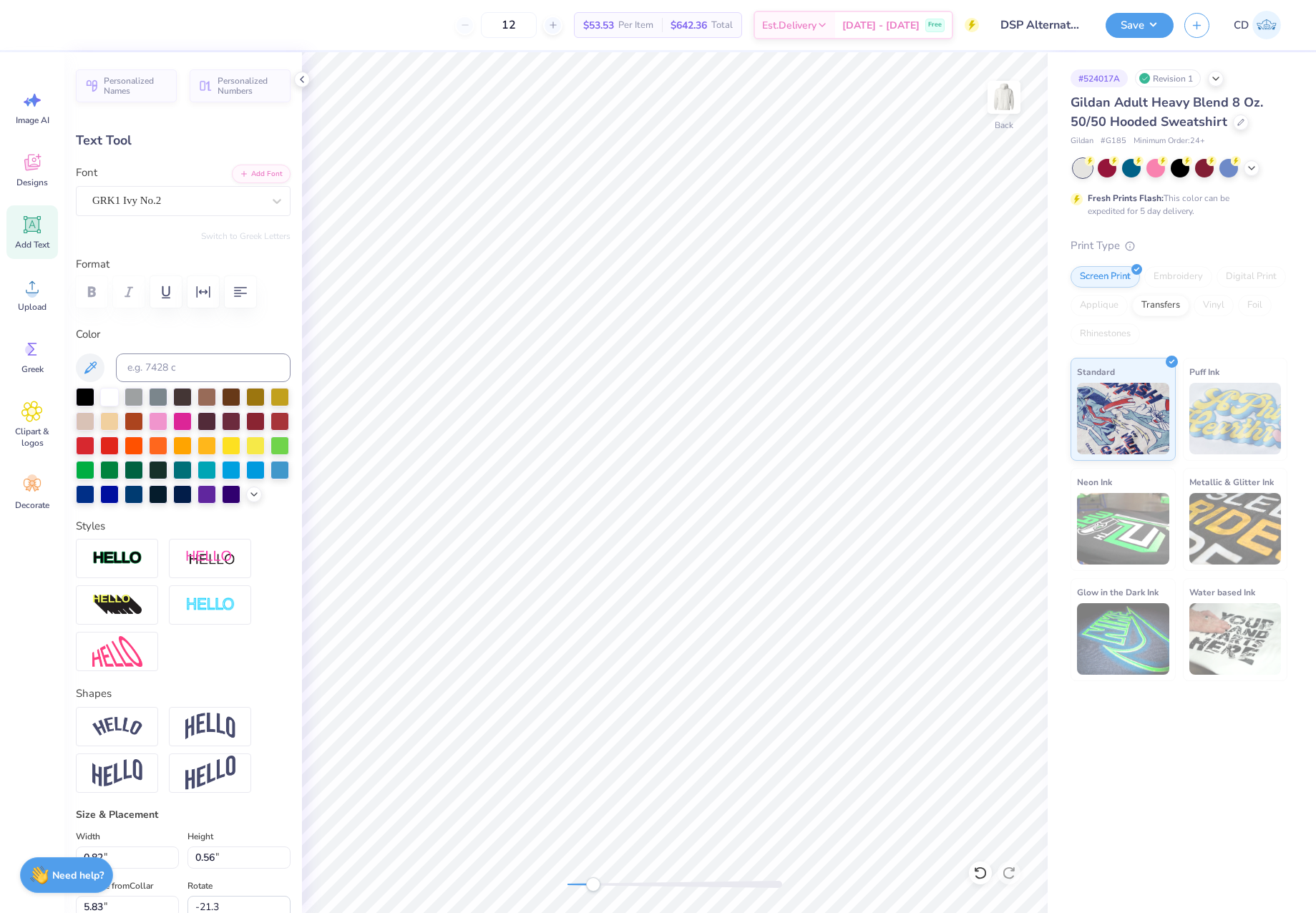
scroll to position [12, 1]
type textarea "DSP"
type input "0.0"
click at [542, 877] on div "Back" at bounding box center [675, 482] width 746 height 861
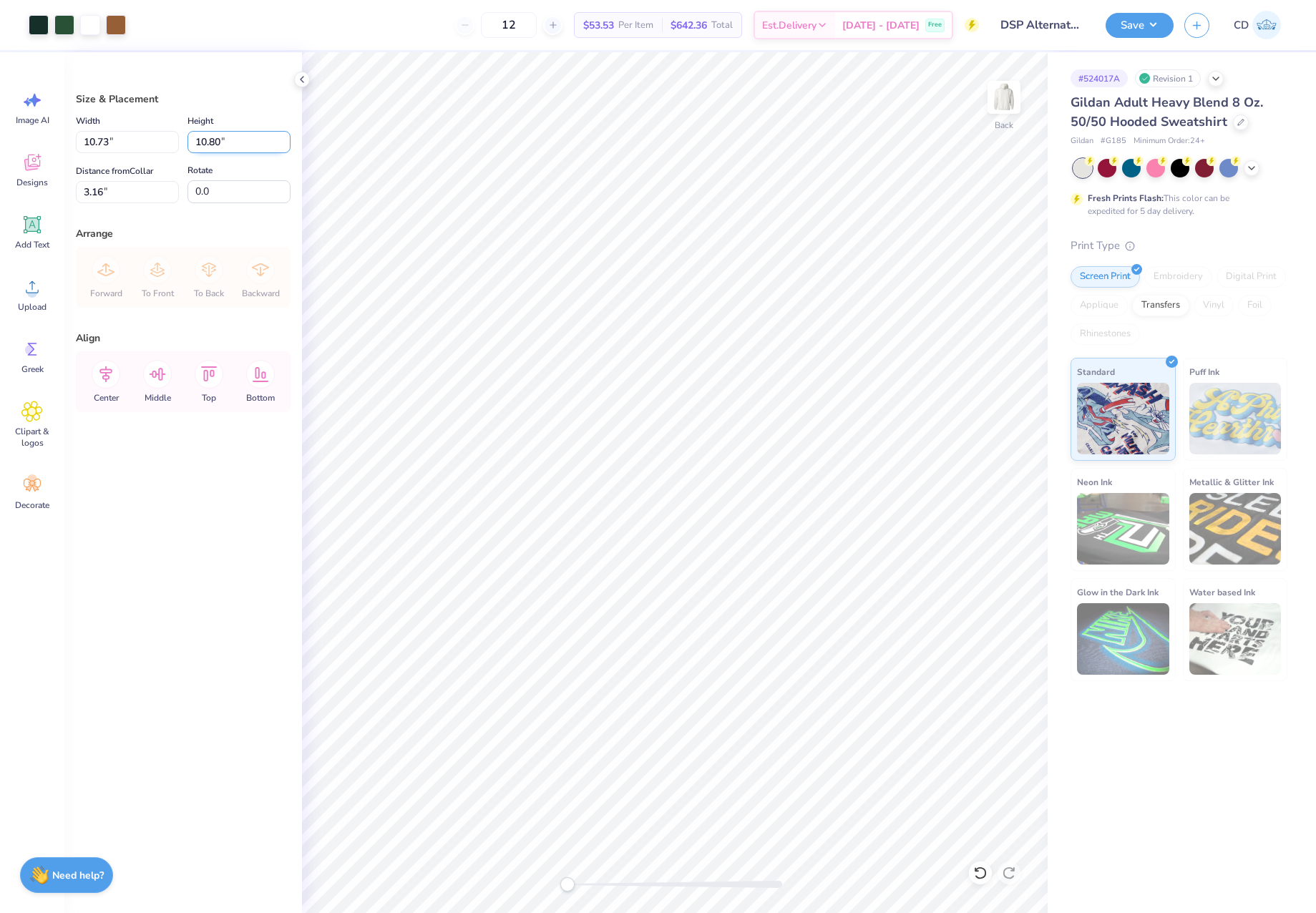
drag, startPoint x: 219, startPoint y: 138, endPoint x: 211, endPoint y: 140, distance: 8.2
click at [211, 140] on input "10.80" at bounding box center [239, 142] width 103 height 22
type input "10.5"
type input "10.43"
type input "10.50"
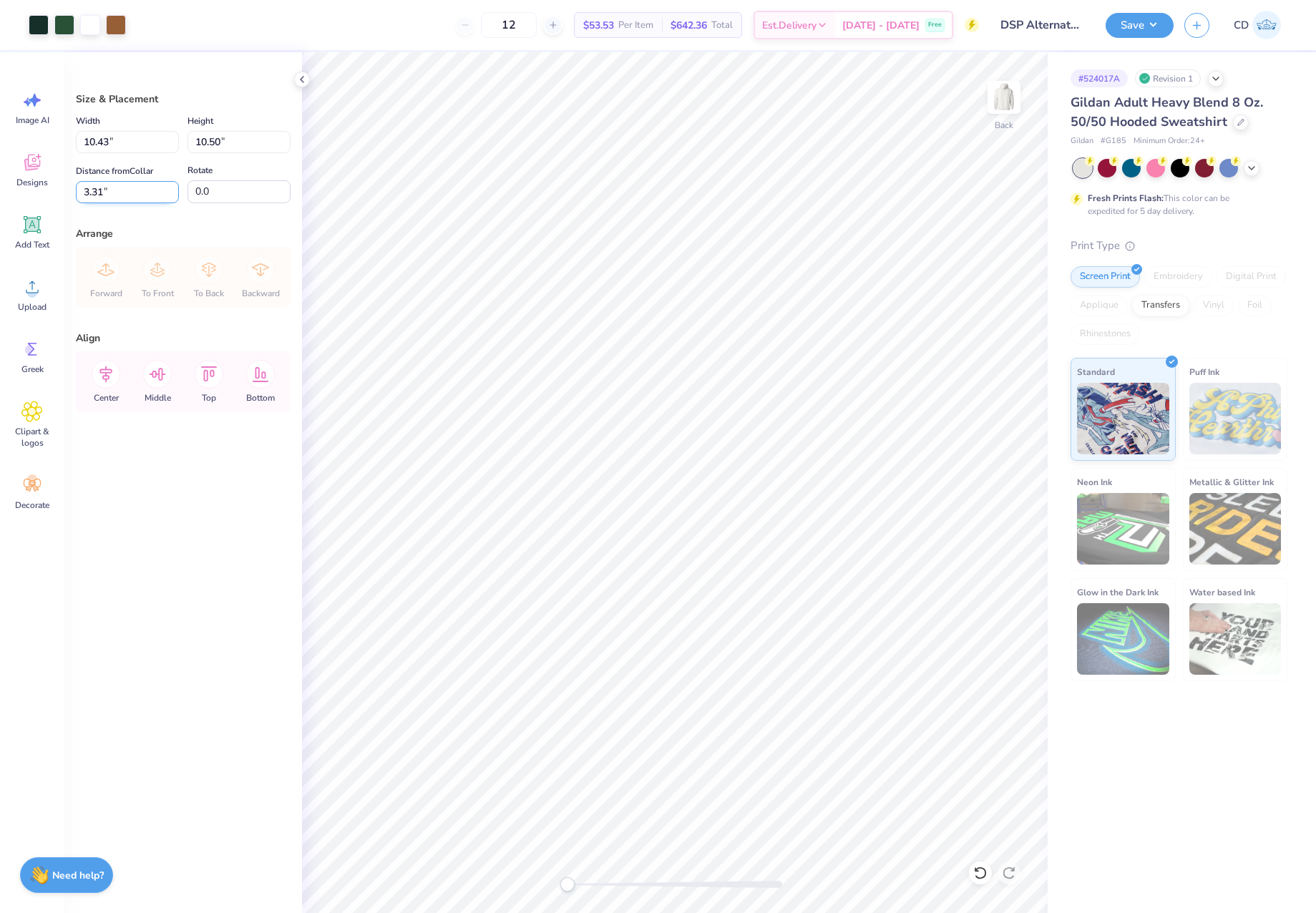
drag, startPoint x: 104, startPoint y: 193, endPoint x: 81, endPoint y: 193, distance: 23.0
click at [81, 193] on input "3.31" at bounding box center [127, 192] width 103 height 22
type input "3.00"
drag, startPoint x: 114, startPoint y: 188, endPoint x: 63, endPoint y: 189, distance: 51.0
click at [65, 190] on div "Size & Placement Width 10.43 10.43 " Height 10.50 10.50 " Distance from Collar …" at bounding box center [183, 482] width 238 height 861
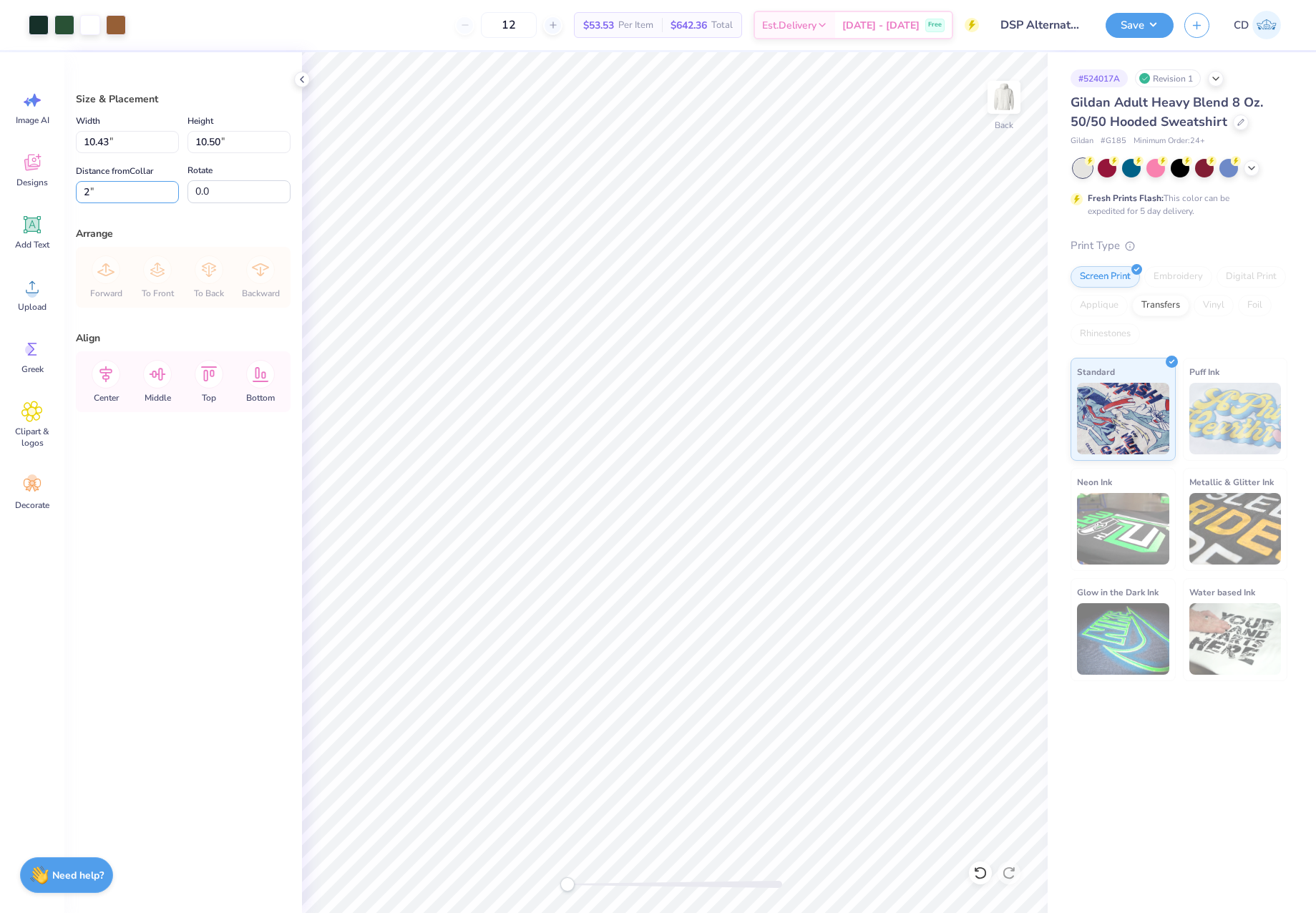
type input "2.00"
click at [111, 373] on icon at bounding box center [106, 374] width 13 height 17
click at [1119, 30] on button "Save" at bounding box center [1140, 23] width 68 height 25
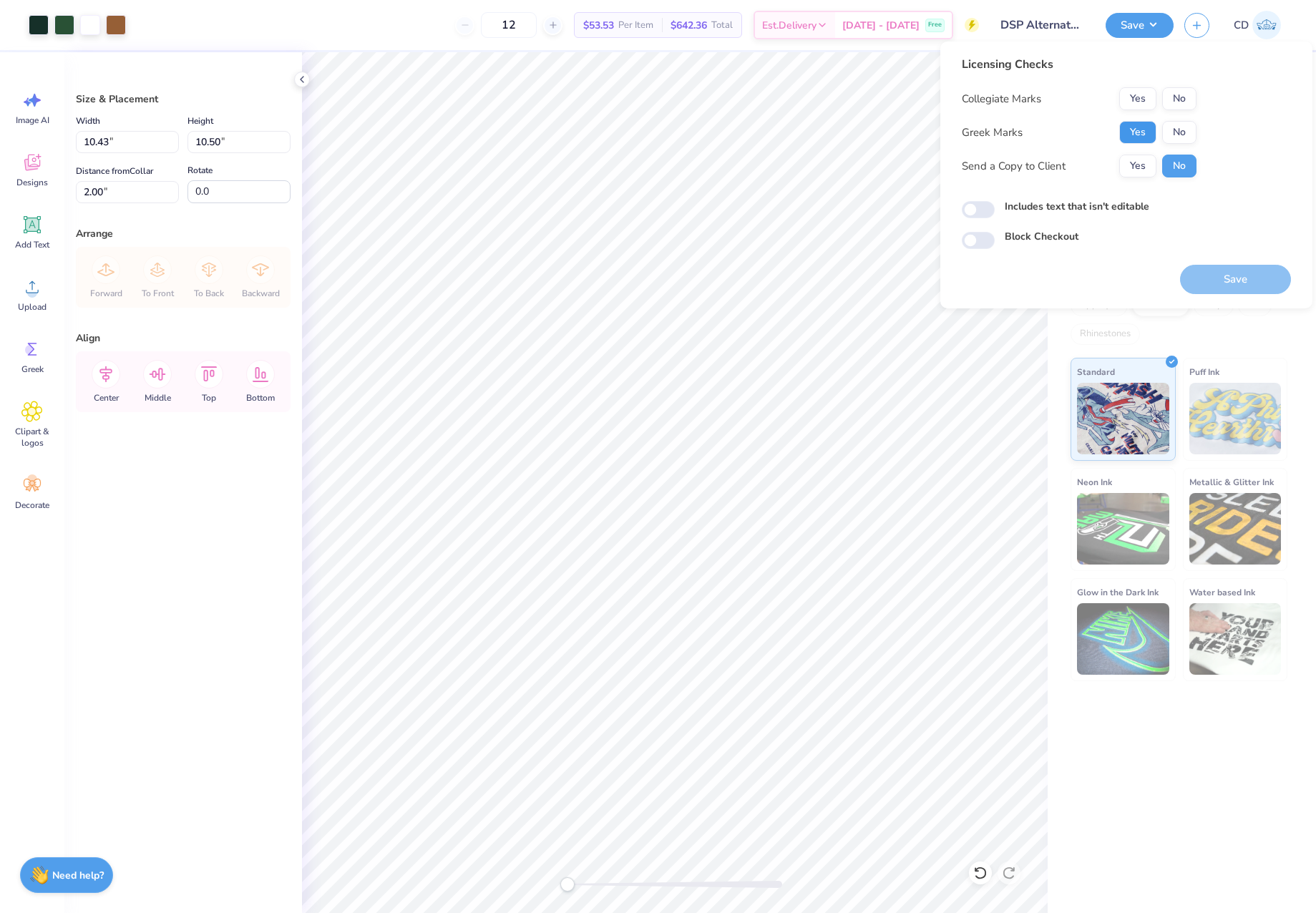
click at [1139, 130] on button "Yes" at bounding box center [1137, 132] width 37 height 23
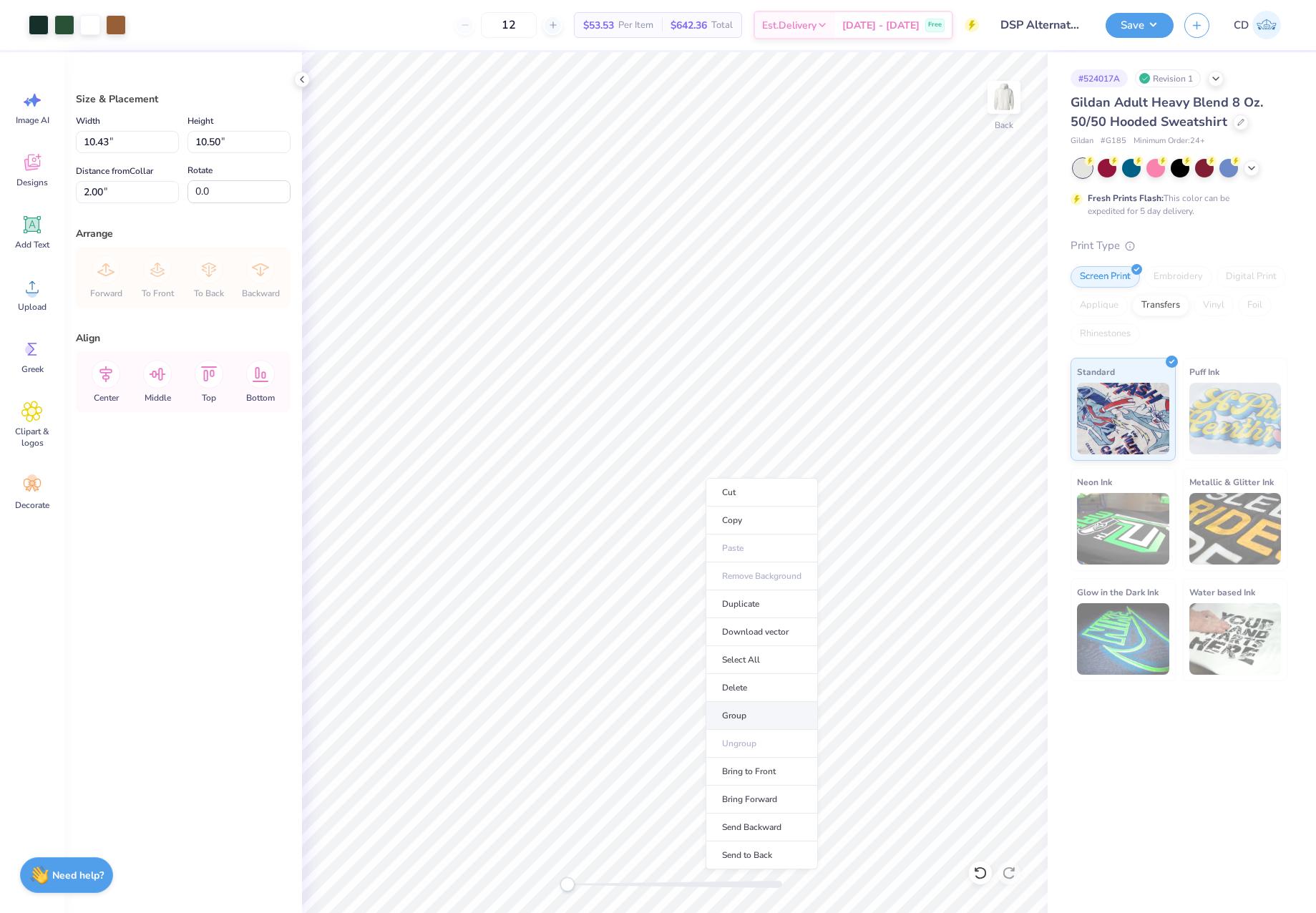
click at [750, 710] on li "Group" at bounding box center [761, 715] width 112 height 28
type input "5.29"
type input "8.09"
type input "4.41"
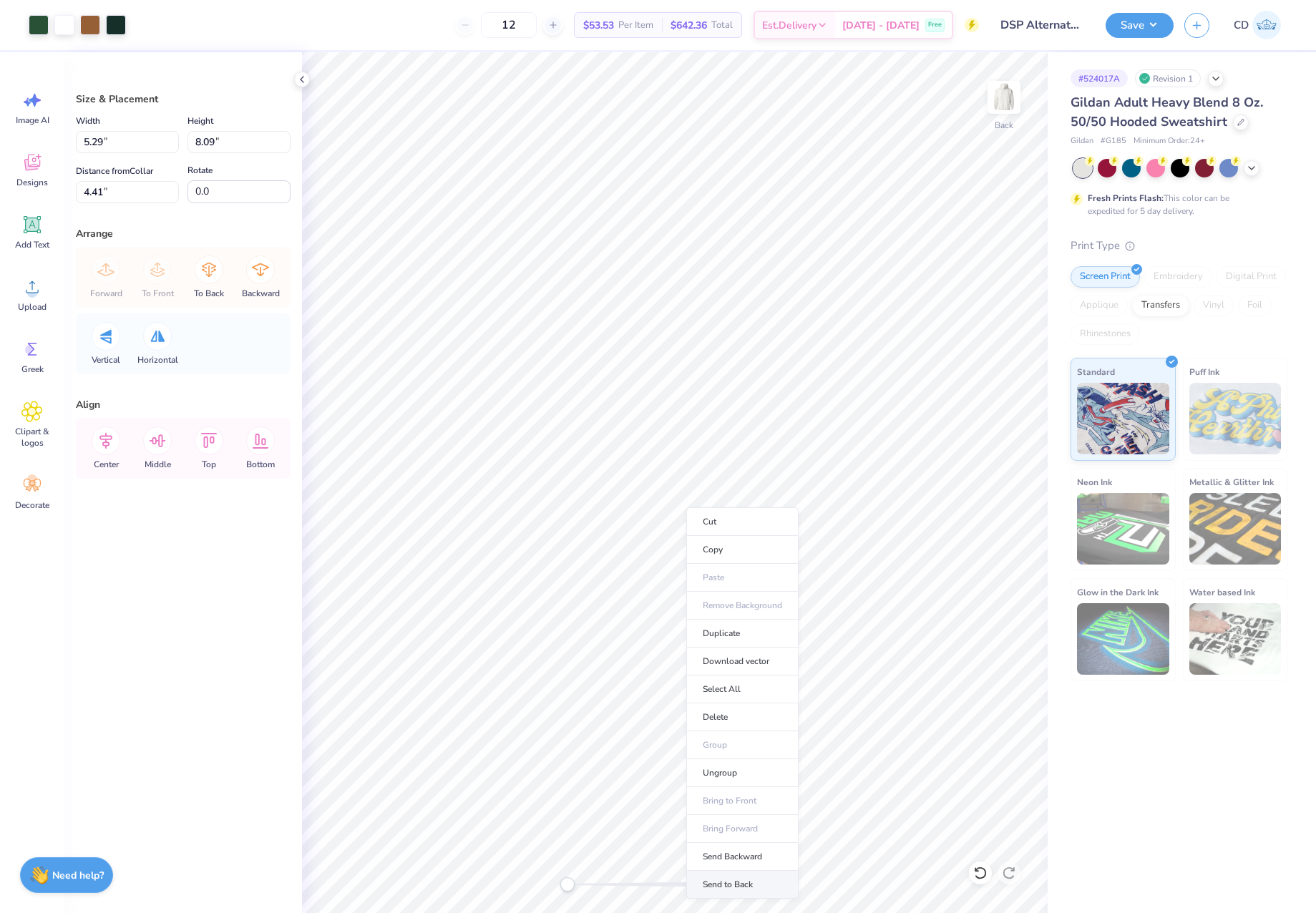
click at [745, 878] on li "Send to Back" at bounding box center [742, 885] width 112 height 28
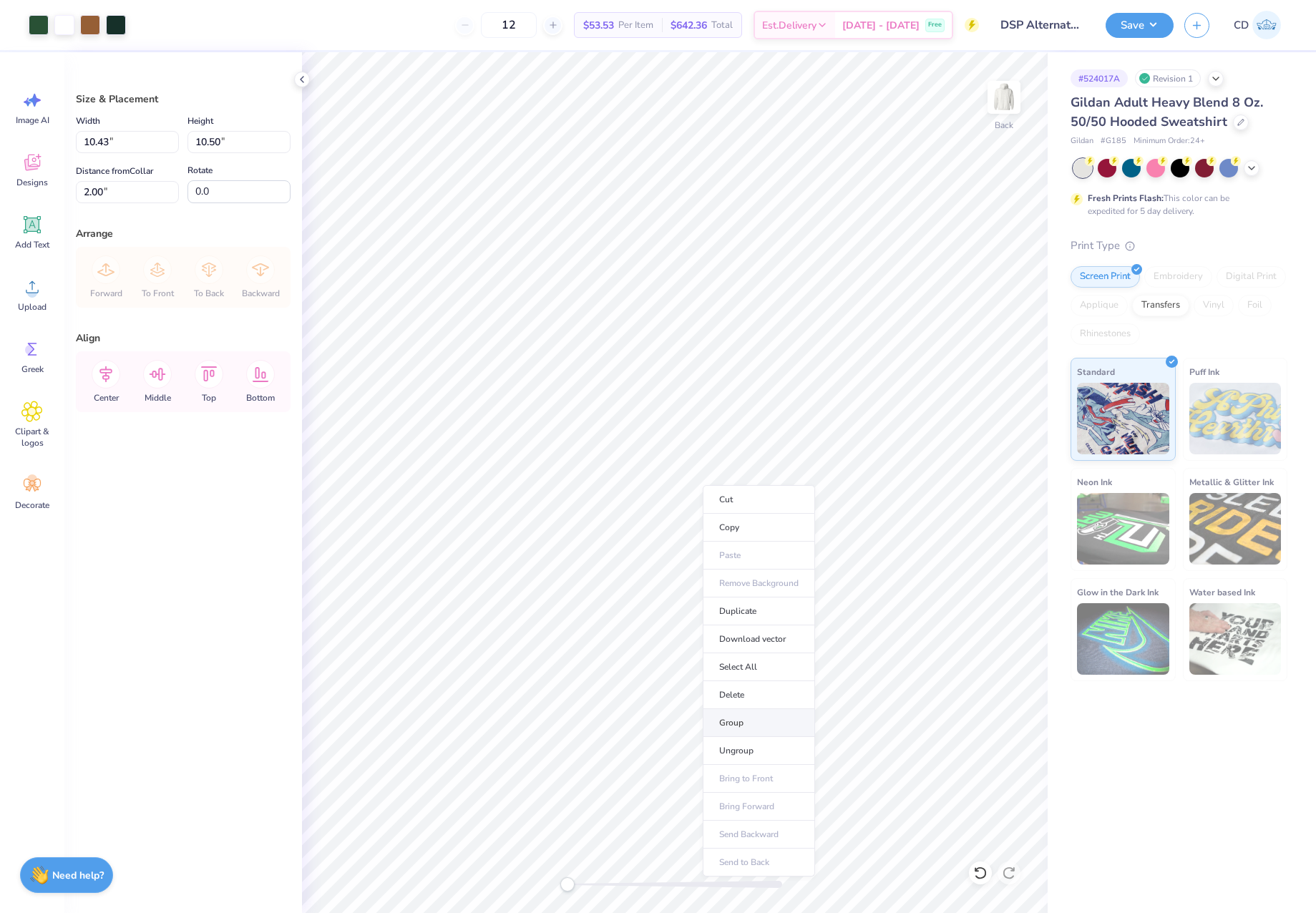
click at [742, 720] on li "Group" at bounding box center [758, 723] width 112 height 28
click at [1128, 33] on button "Save" at bounding box center [1140, 23] width 68 height 25
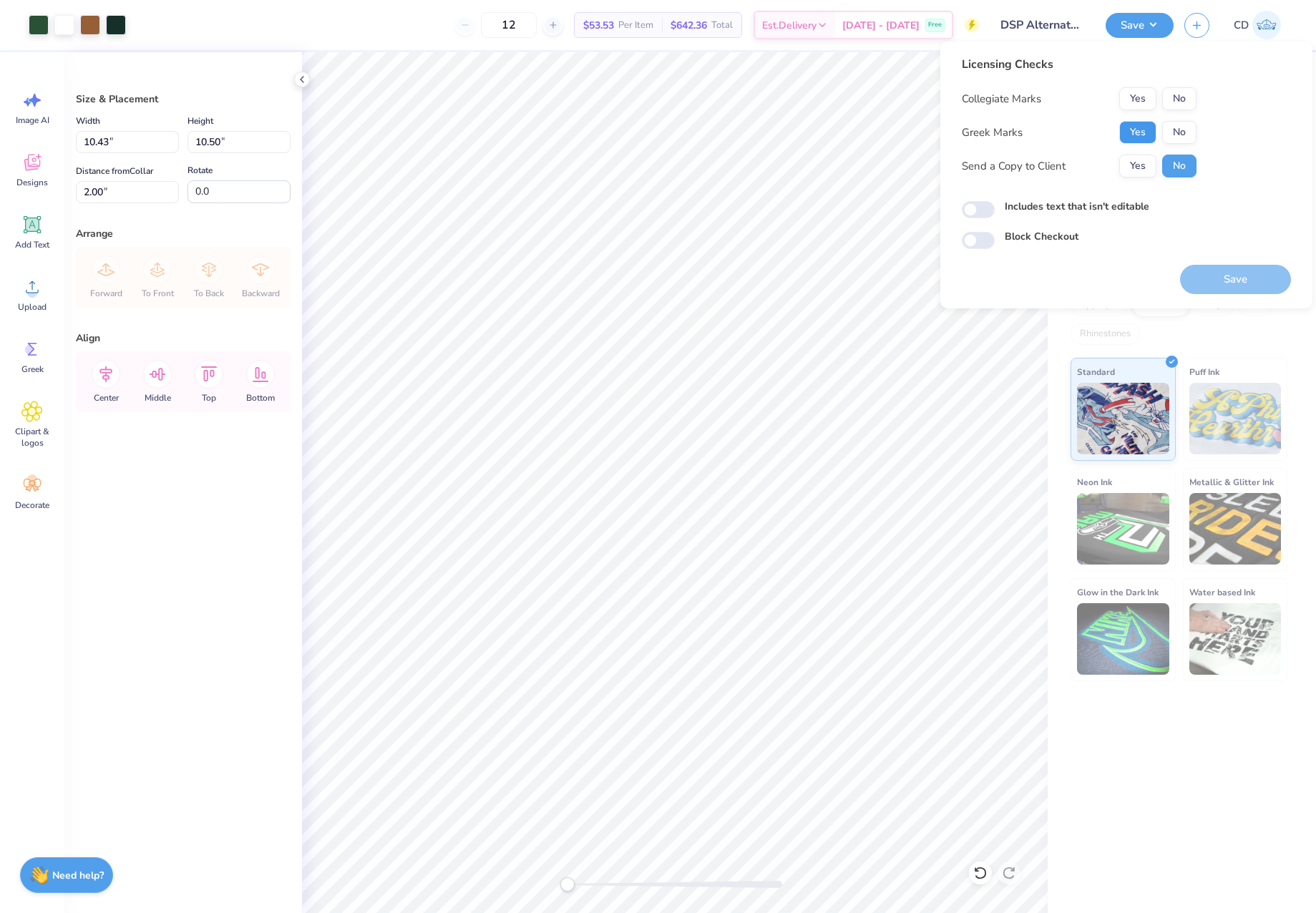
click at [1139, 131] on button "Yes" at bounding box center [1137, 132] width 37 height 23
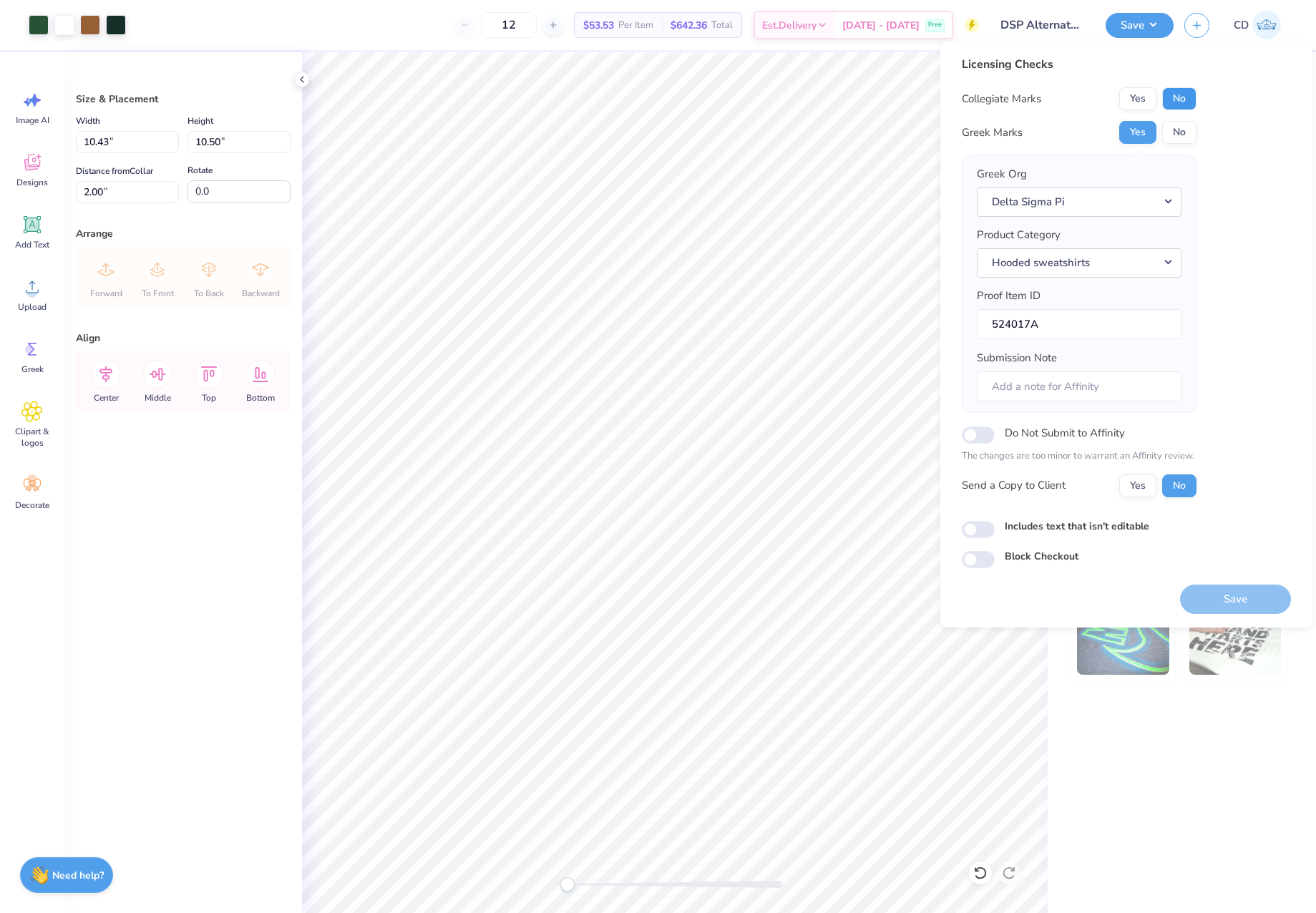
click at [1173, 92] on button "No" at bounding box center [1179, 99] width 34 height 23
click at [1224, 595] on button "Save" at bounding box center [1235, 599] width 111 height 30
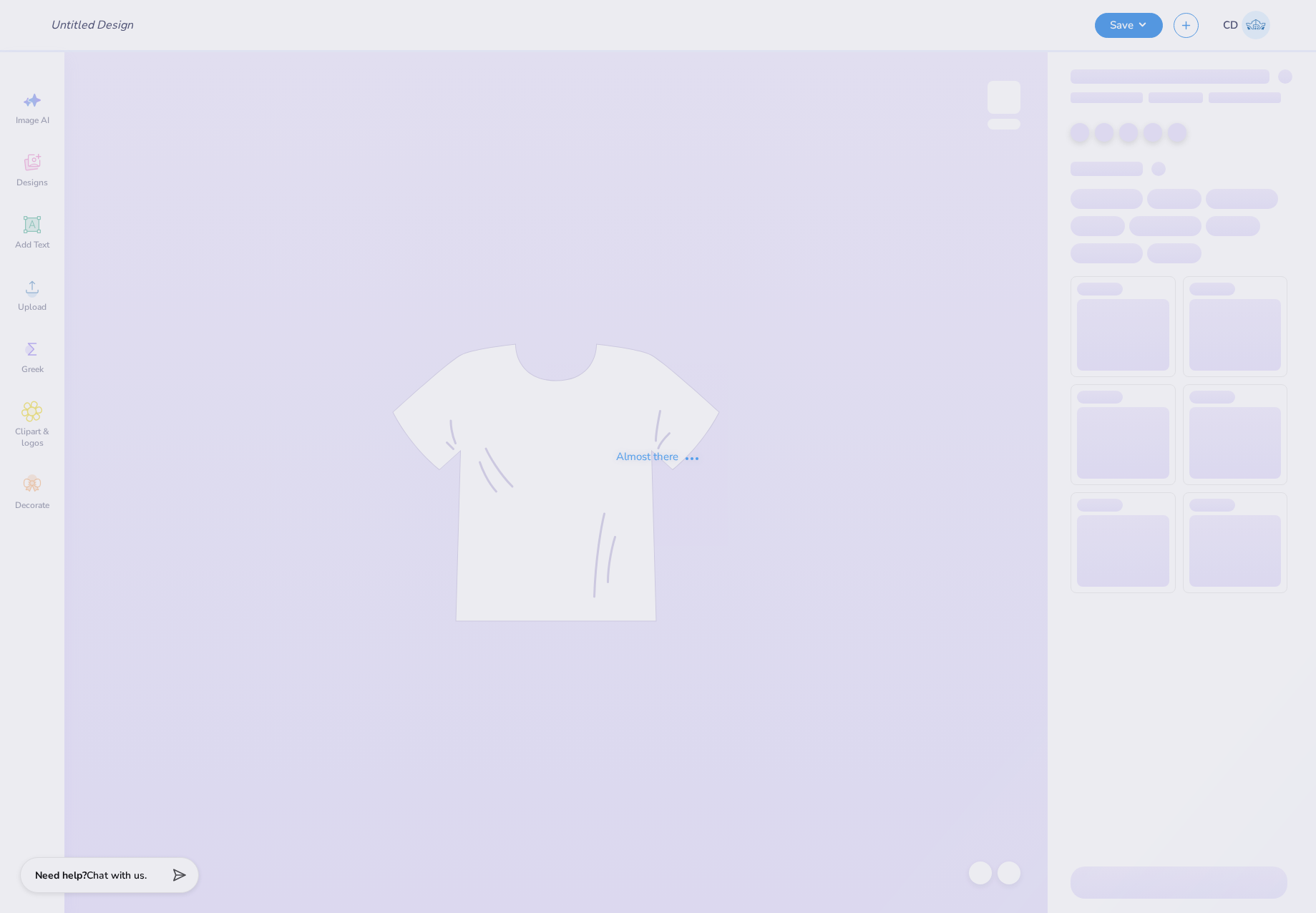
type input "Great Oak High School Dance Team - Pomline sweatshirt"
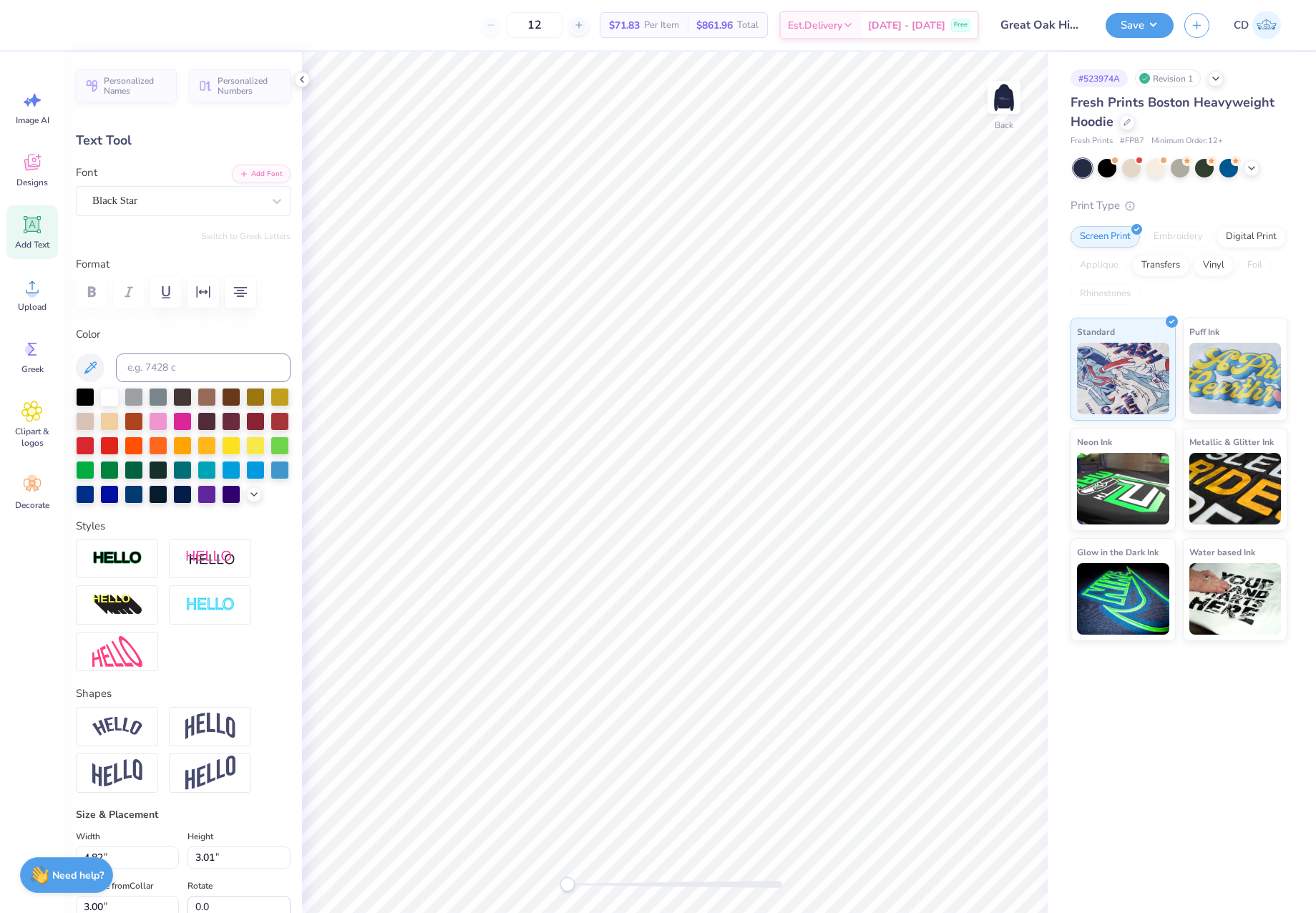
scroll to position [12, 2]
type textarea "[PERSON_NAME] 25.26"
type input "5.58"
type input "3.28"
type input "2.87"
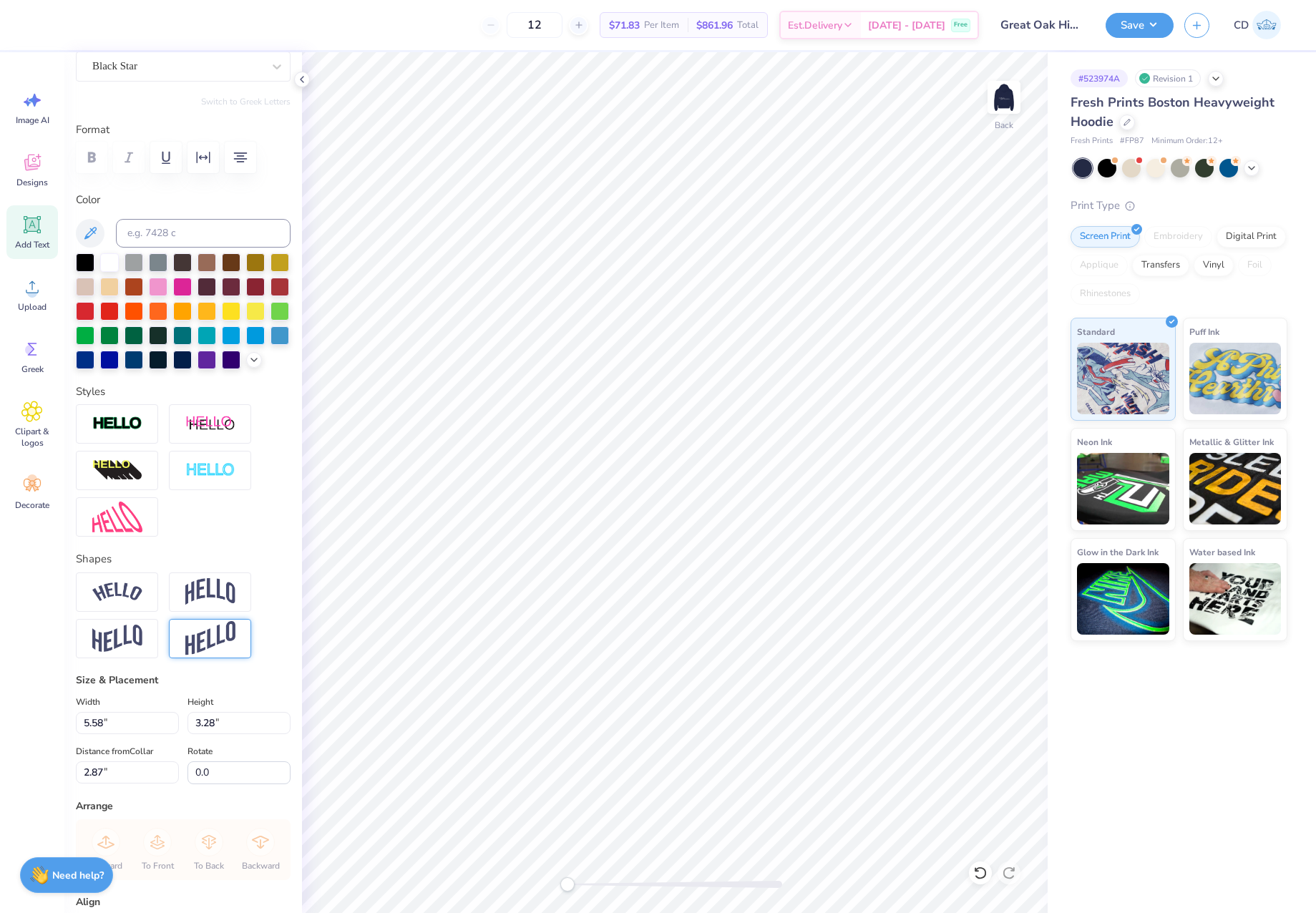
scroll to position [293, 0]
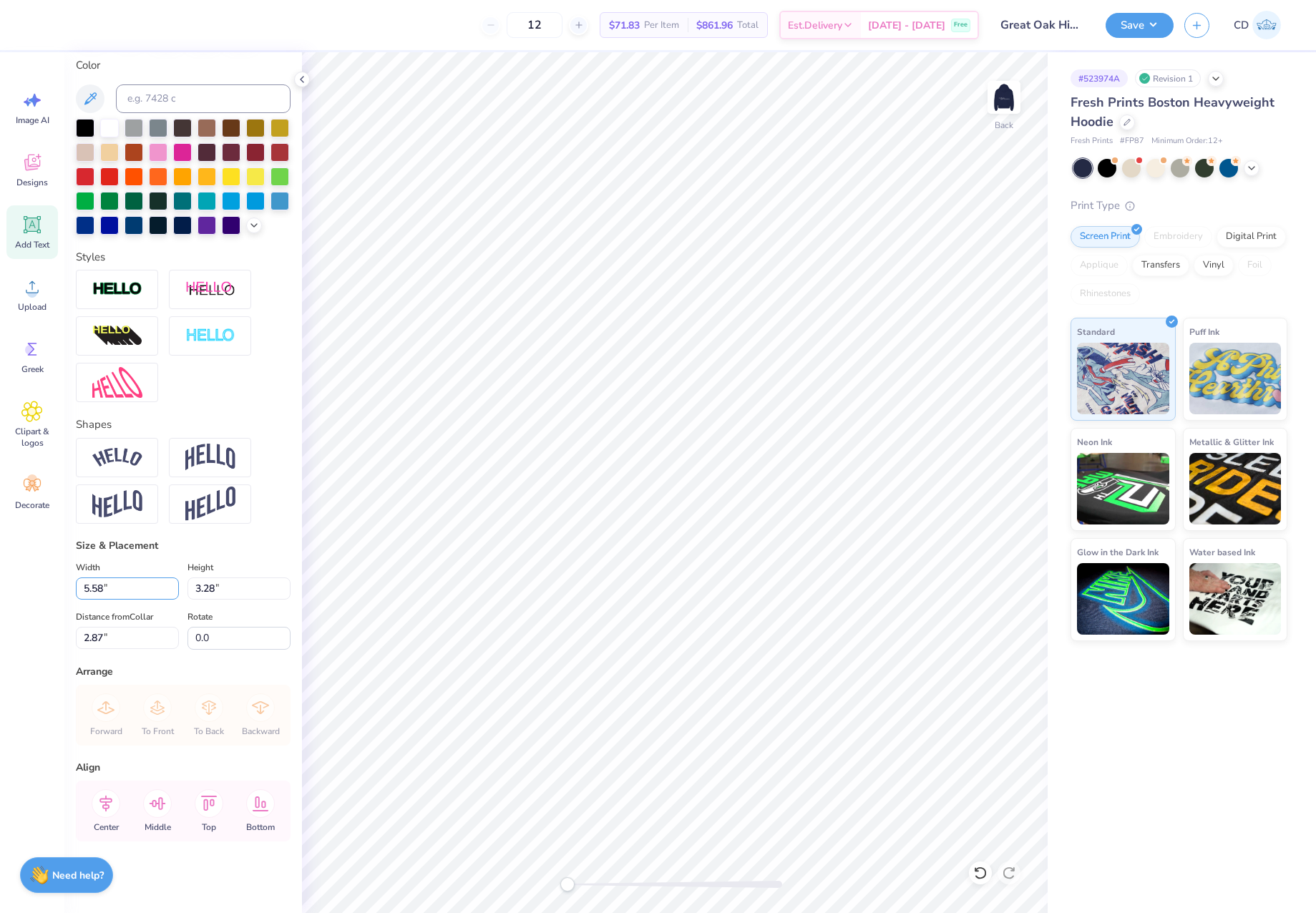
drag, startPoint x: 118, startPoint y: 586, endPoint x: 50, endPoint y: 590, distance: 68.1
click at [56, 586] on div "12 $71.83 Per Item $861.96 Total Est. Delivery Oct 7 - 10 Free Design Title Gre…" at bounding box center [658, 456] width 1316 height 913
type input "5.00"
type input "2.94"
type input "3.00"
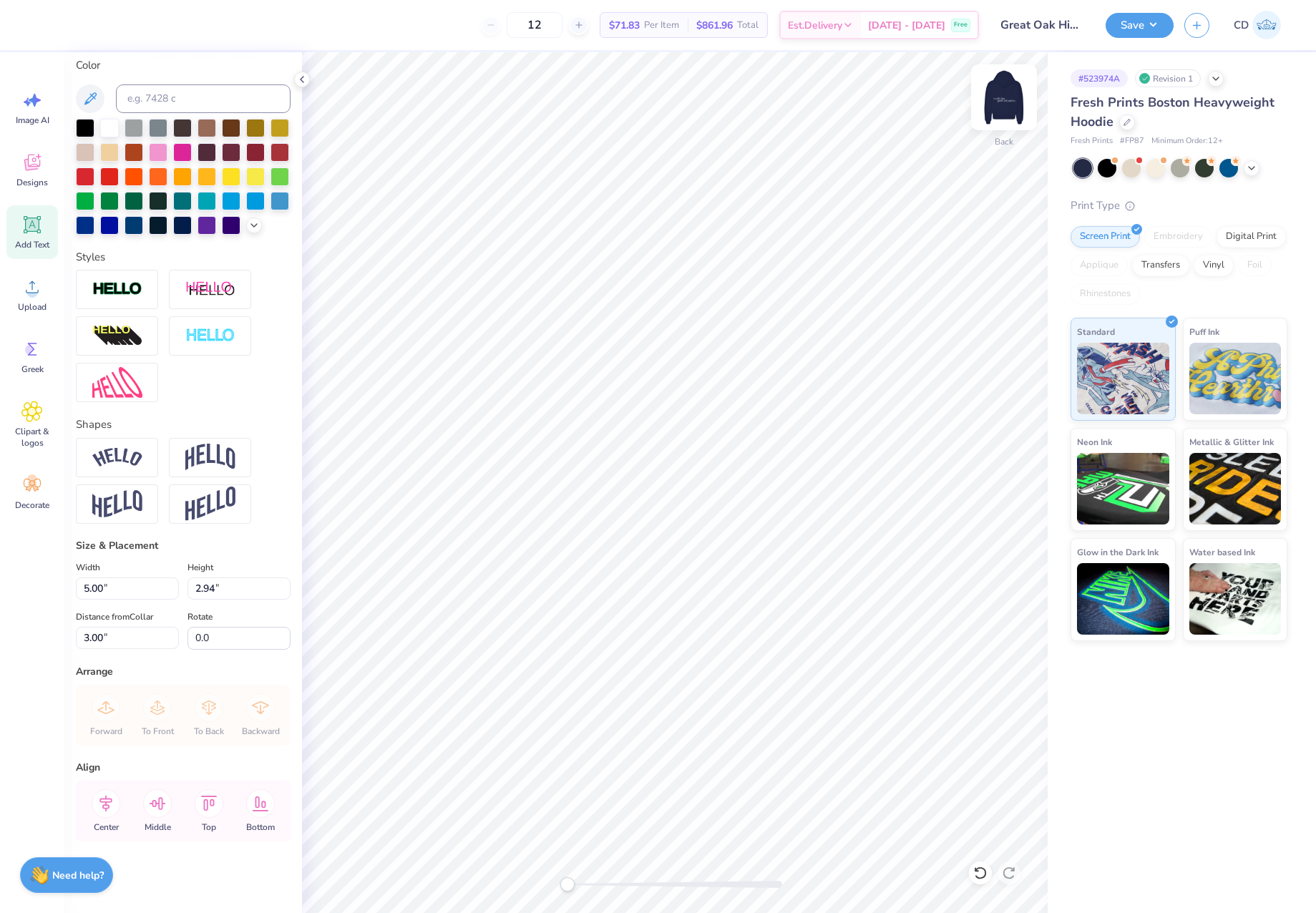
click at [1002, 101] on img at bounding box center [1004, 97] width 57 height 57
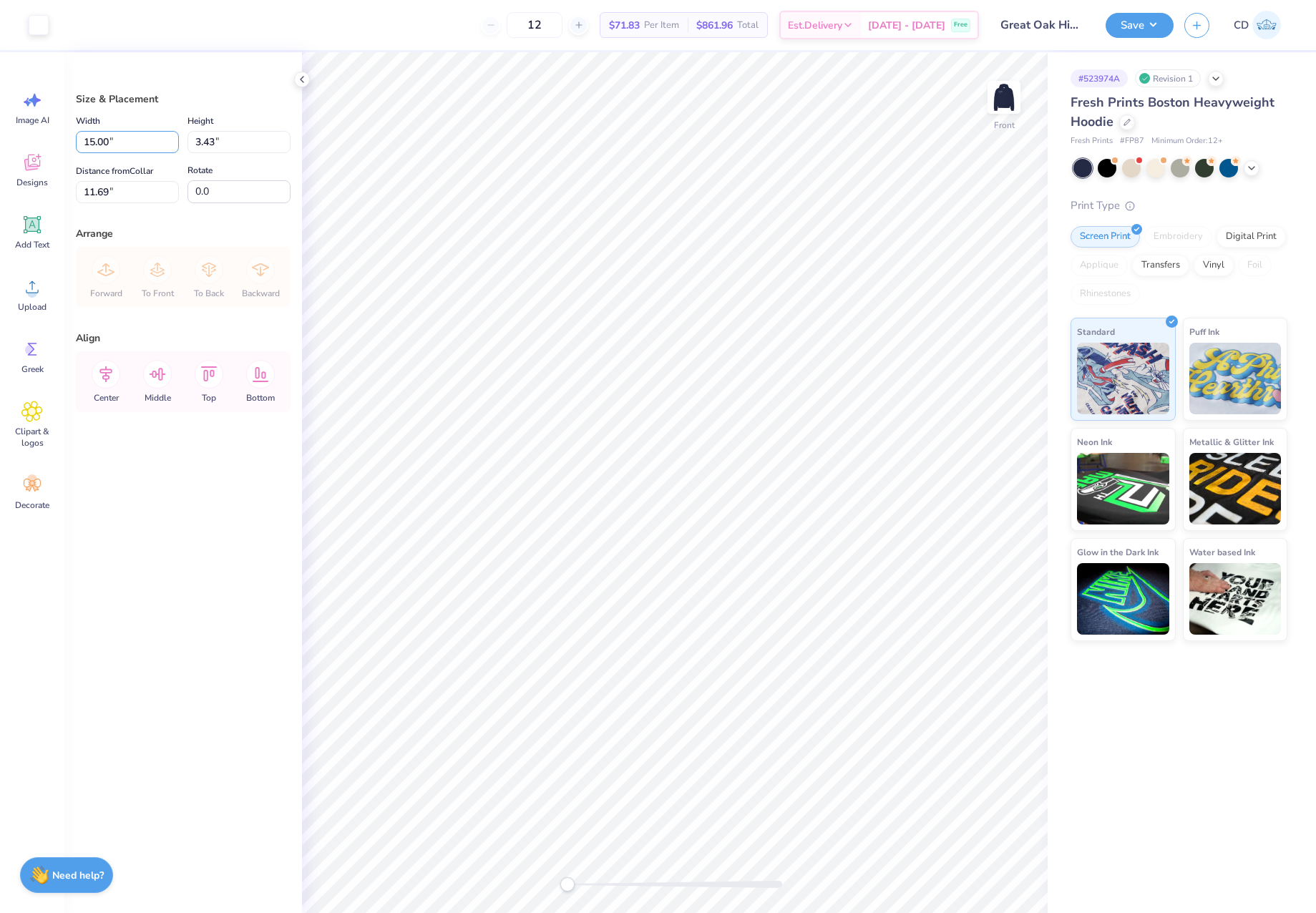
drag, startPoint x: 114, startPoint y: 140, endPoint x: 61, endPoint y: 141, distance: 53.0
click at [61, 141] on div "Art colors 12 $71.83 Per Item $861.96 Total Est. Delivery Oct 7 - 10 Free Desig…" at bounding box center [658, 456] width 1316 height 913
type input "12.50"
type input "2.86"
drag, startPoint x: 109, startPoint y: 193, endPoint x: 82, endPoint y: 191, distance: 27.1
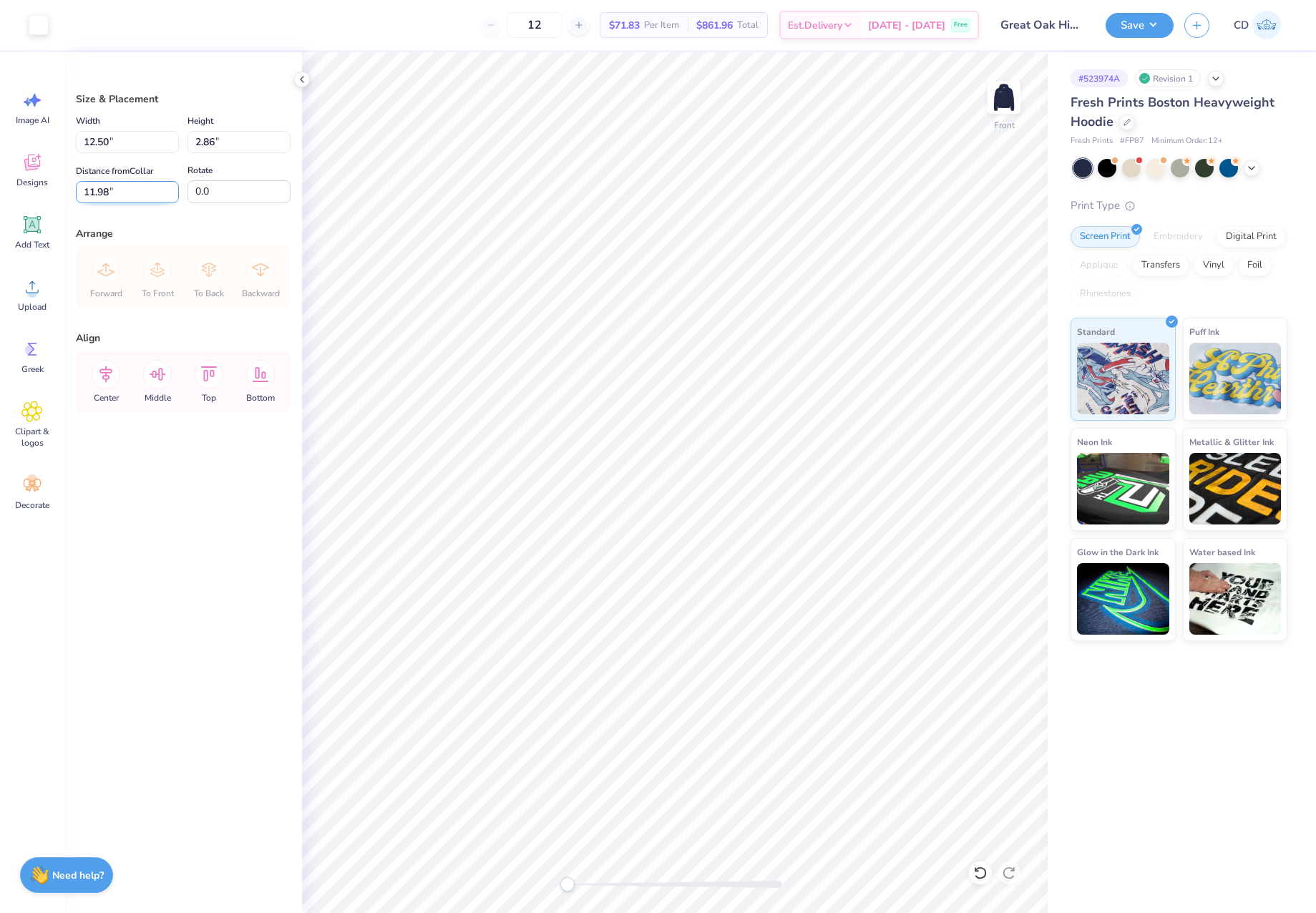
click at [82, 191] on input "11.98" at bounding box center [127, 192] width 103 height 22
click at [76, 189] on input "12" at bounding box center [127, 192] width 103 height 22
type input "6"
drag, startPoint x: 1147, startPoint y: 30, endPoint x: 1150, endPoint y: 41, distance: 11.4
click at [1147, 30] on button "Save" at bounding box center [1140, 25] width 68 height 25
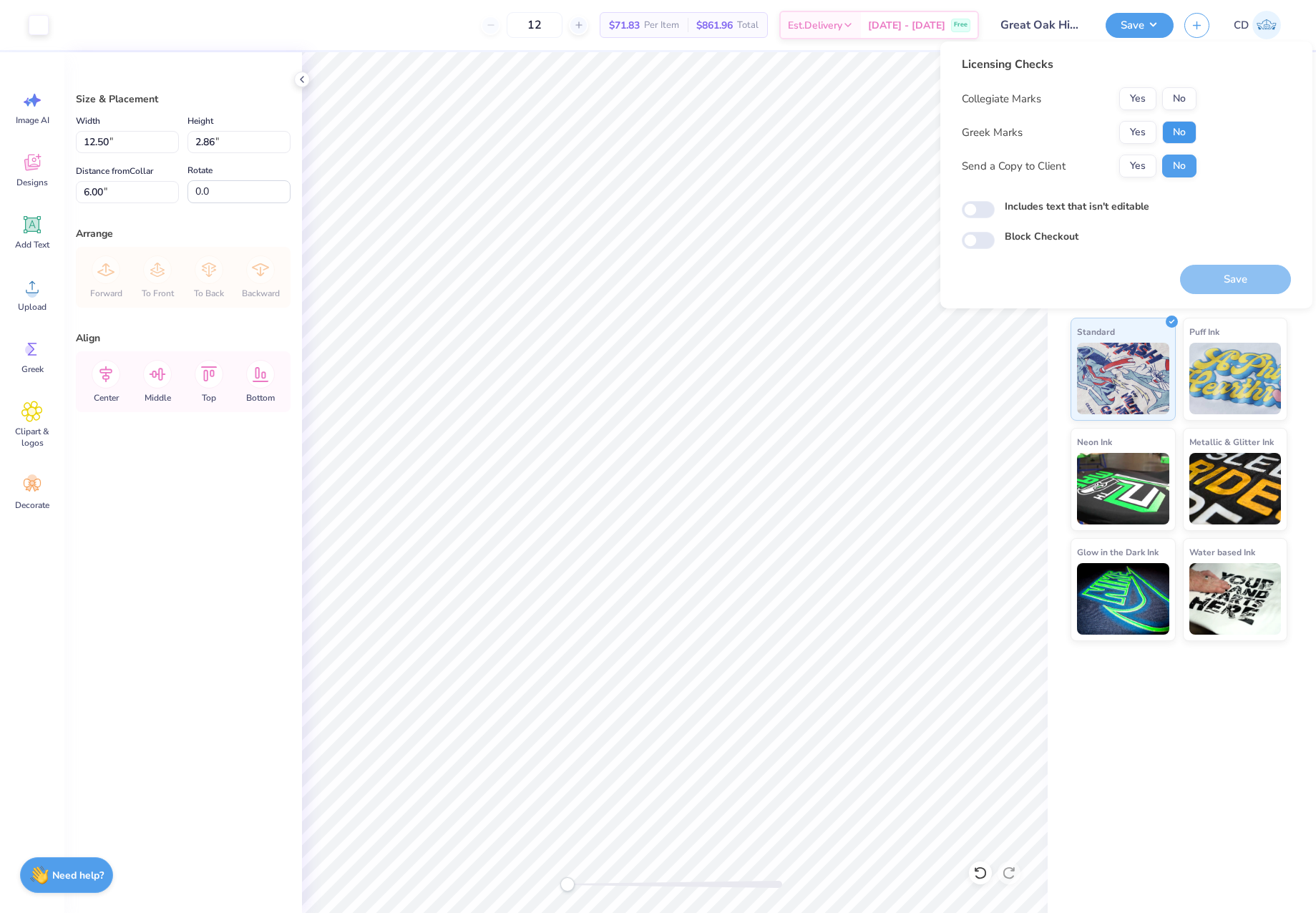
click at [1177, 125] on button "No" at bounding box center [1179, 132] width 34 height 23
click at [1177, 98] on button "No" at bounding box center [1179, 99] width 34 height 23
click at [1217, 281] on button "Save" at bounding box center [1235, 279] width 111 height 30
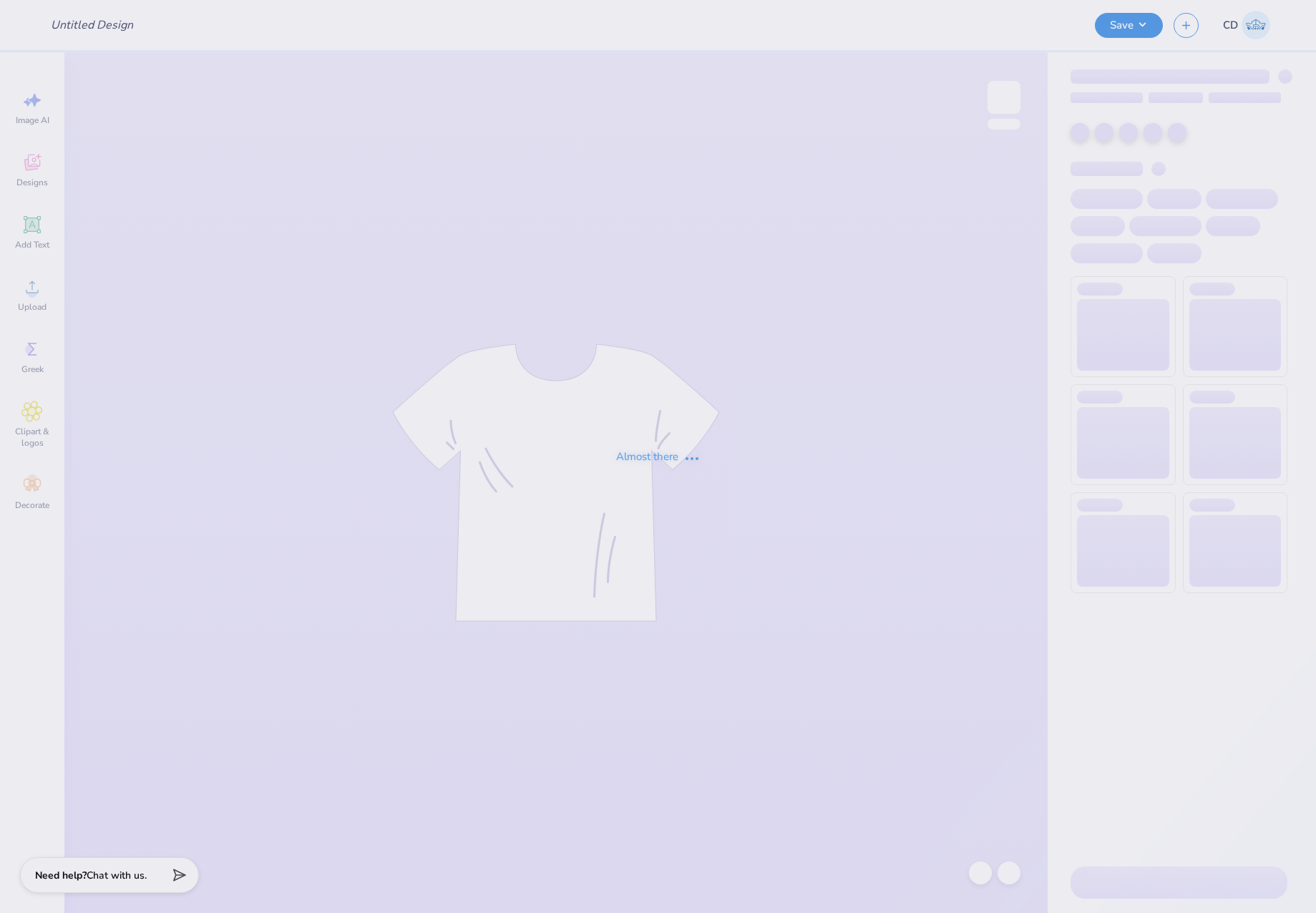
type input "DSP al"
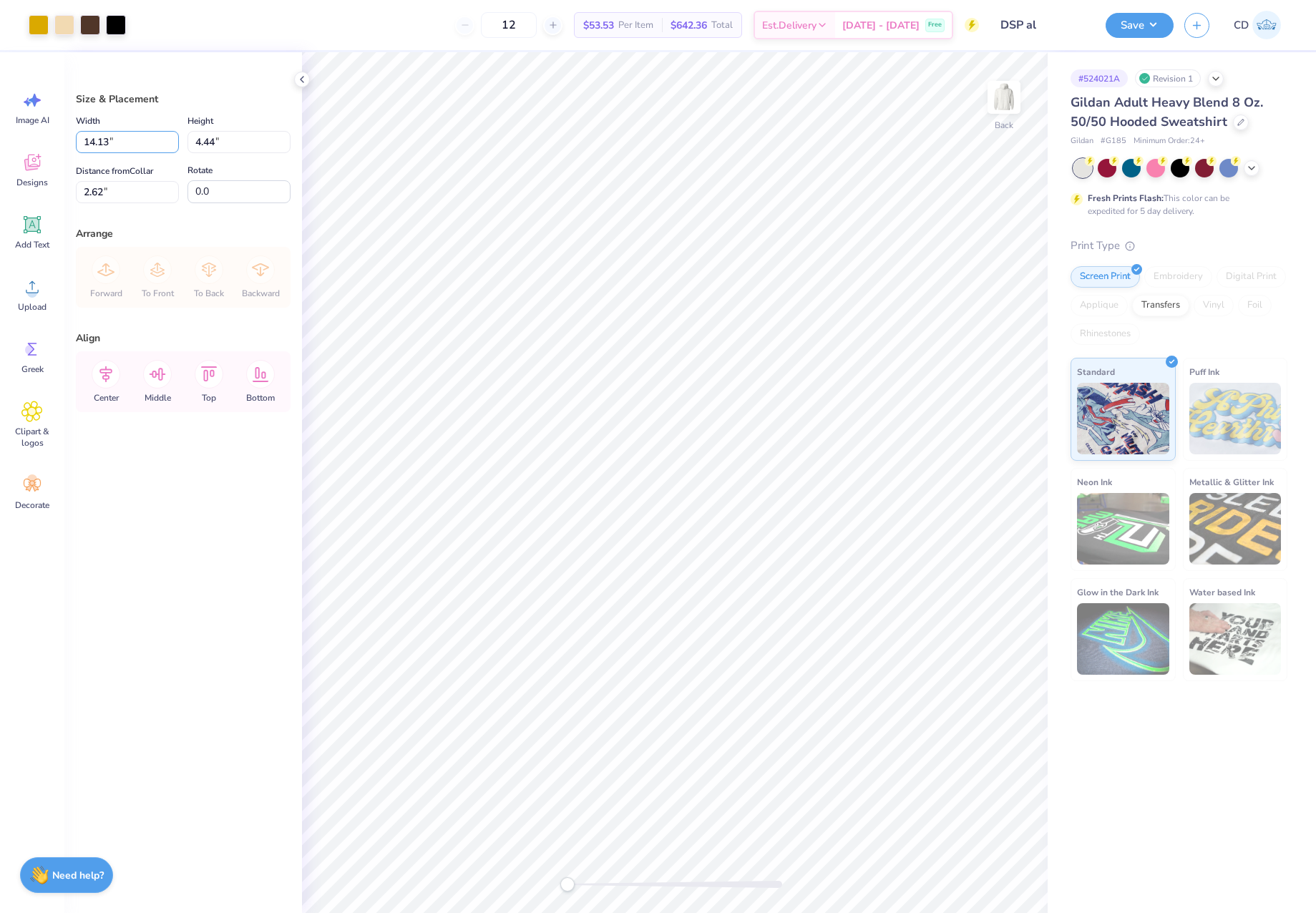
drag, startPoint x: 116, startPoint y: 145, endPoint x: 56, endPoint y: 135, distance: 60.8
click at [56, 135] on div "Art colors 12 $53.53 Per Item $642.36 Total Est. Delivery [DATE] - [DATE] Free …" at bounding box center [658, 456] width 1316 height 913
type input "12.50"
type input "3.93"
type input "2.88"
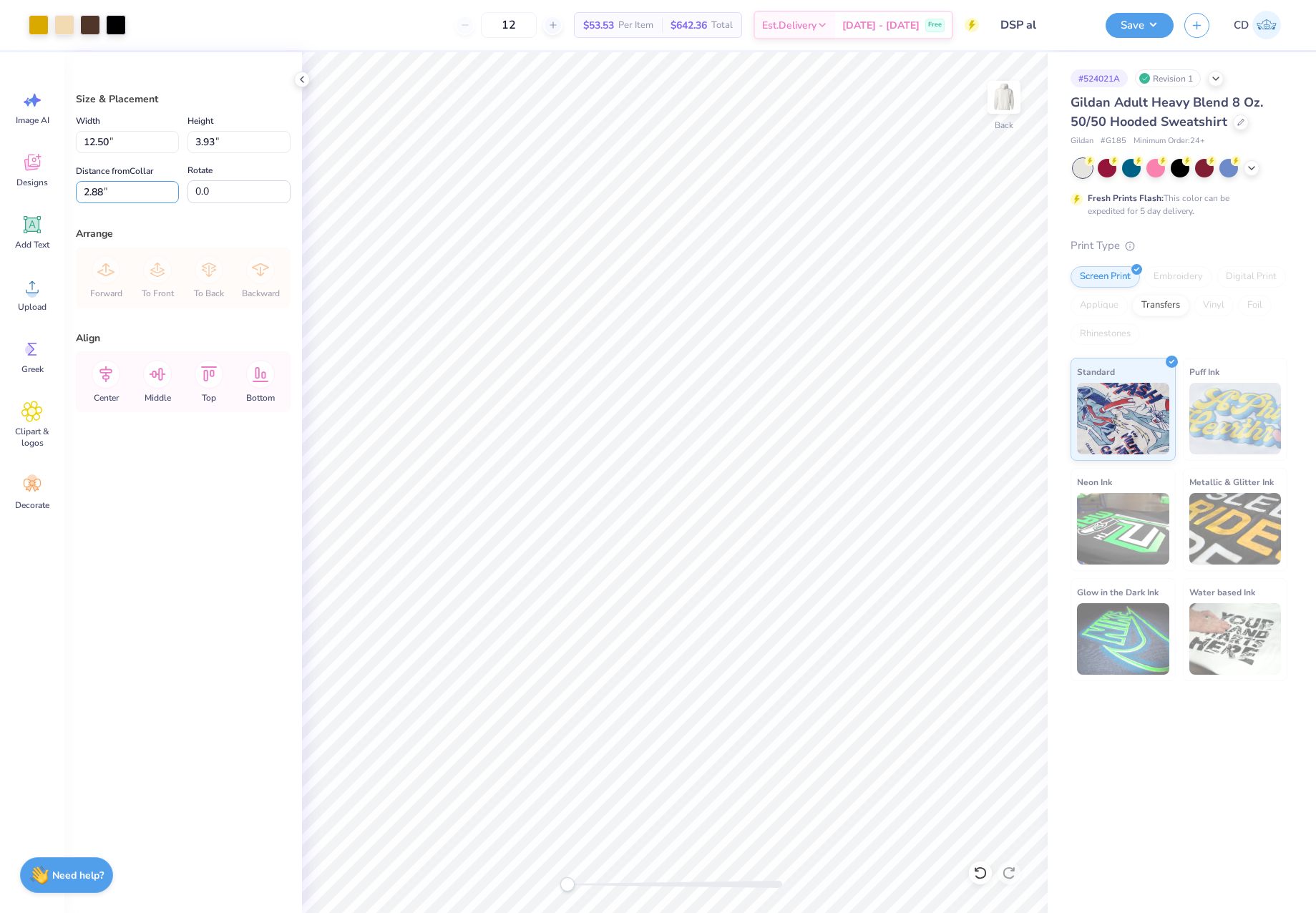
drag, startPoint x: 108, startPoint y: 193, endPoint x: 66, endPoint y: 193, distance: 42.0
click at [66, 193] on div "Size & Placement Width 12.50 12.50 " Height 3.93 3.93 " Distance from Collar 2.…" at bounding box center [183, 482] width 238 height 861
type input "3"
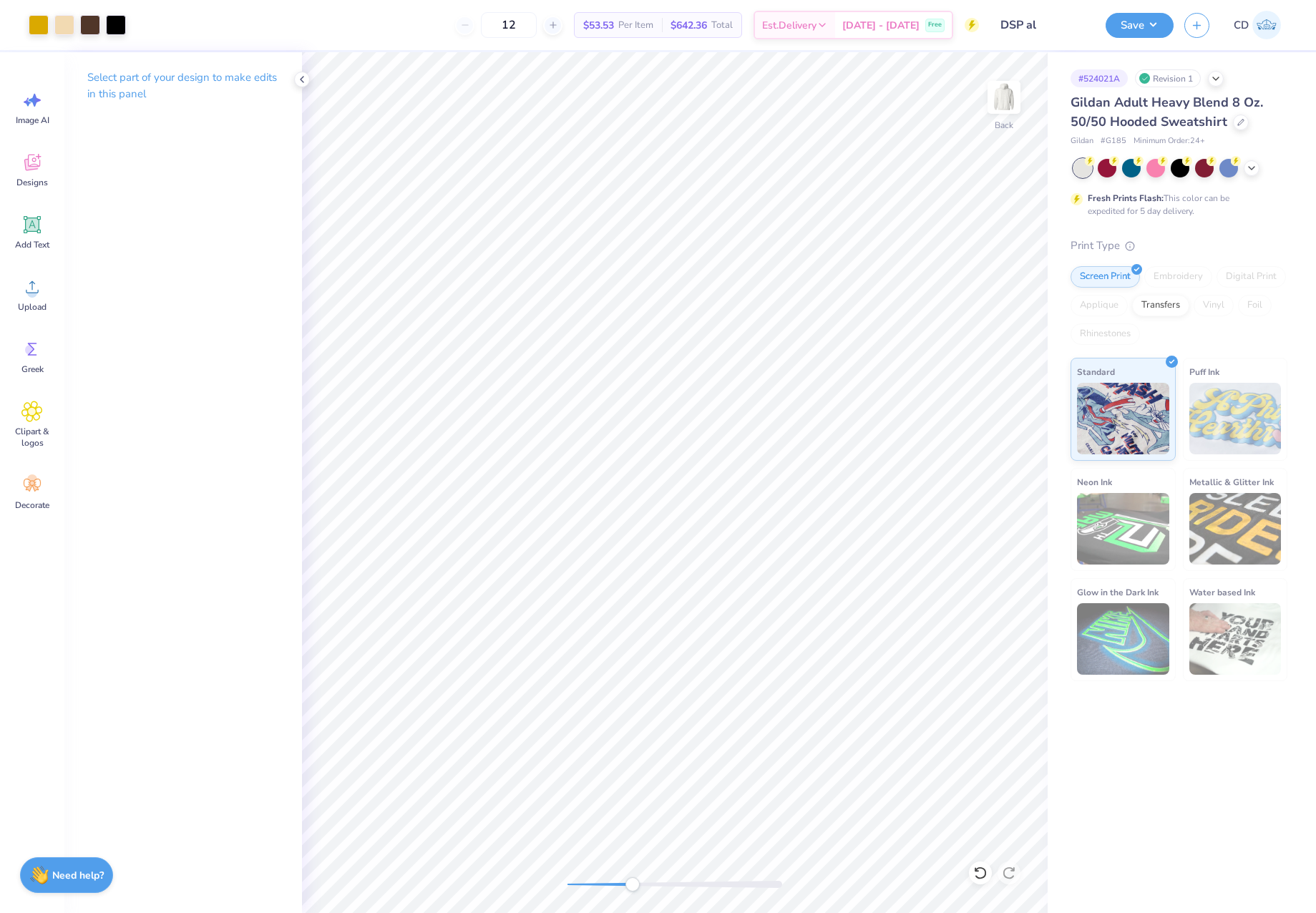
click at [642, 875] on div "Back" at bounding box center [675, 482] width 746 height 861
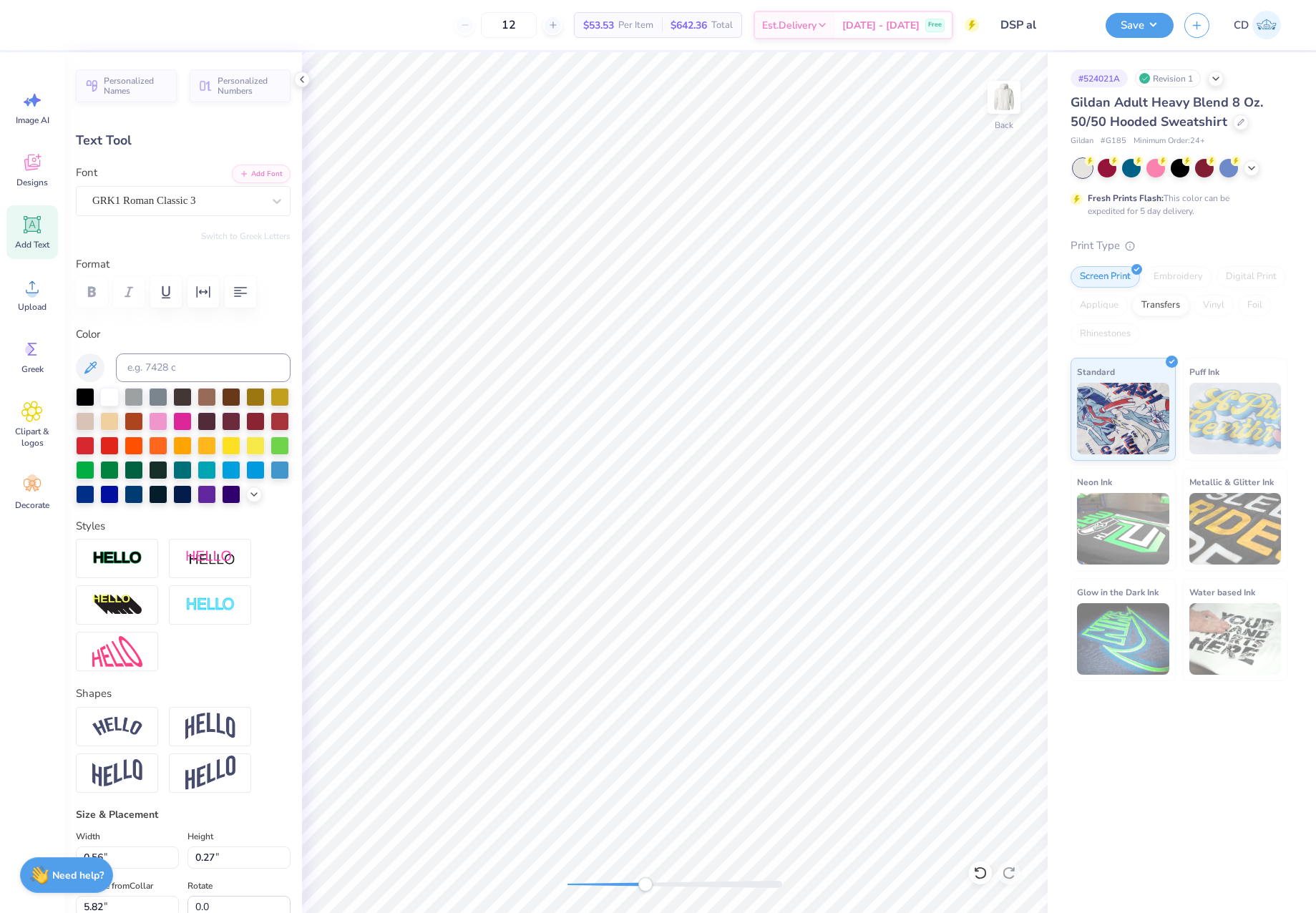
scroll to position [12, 1]
type textarea "DSP"
type input "0.83"
type input "0.76"
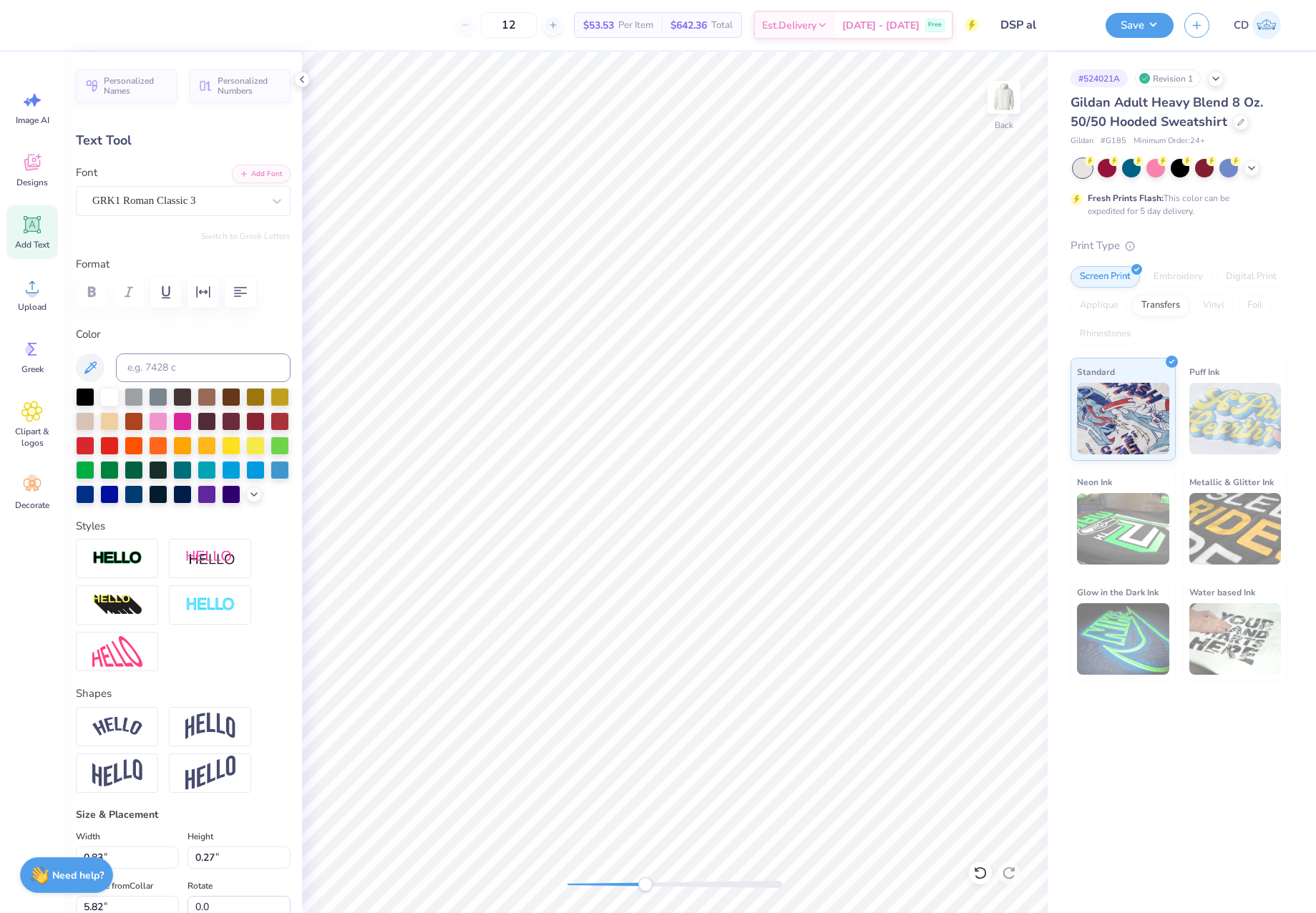
type input "0.25"
click at [559, 883] on div "Back" at bounding box center [675, 482] width 746 height 861
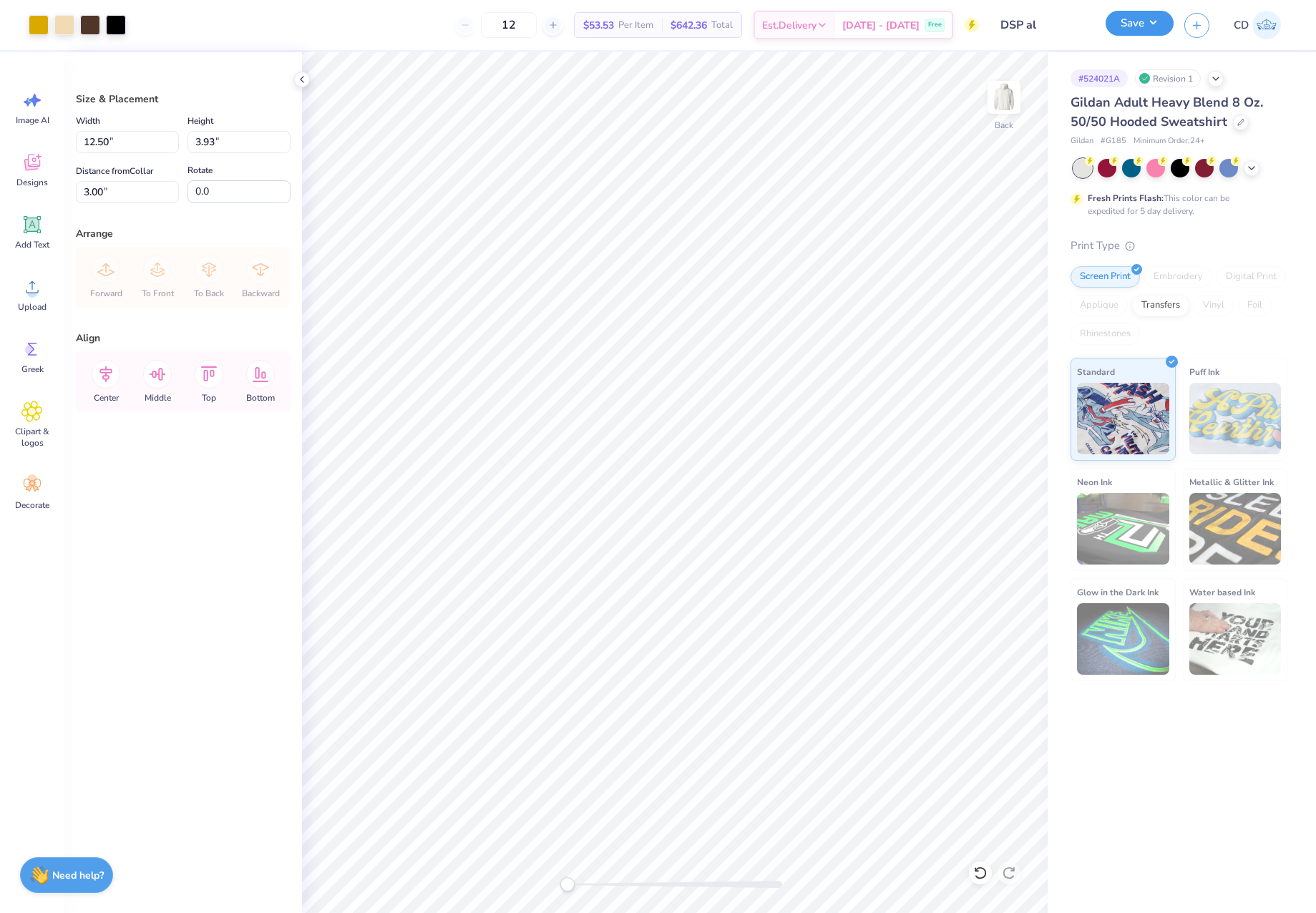
click at [1127, 30] on button "Save" at bounding box center [1140, 23] width 68 height 25
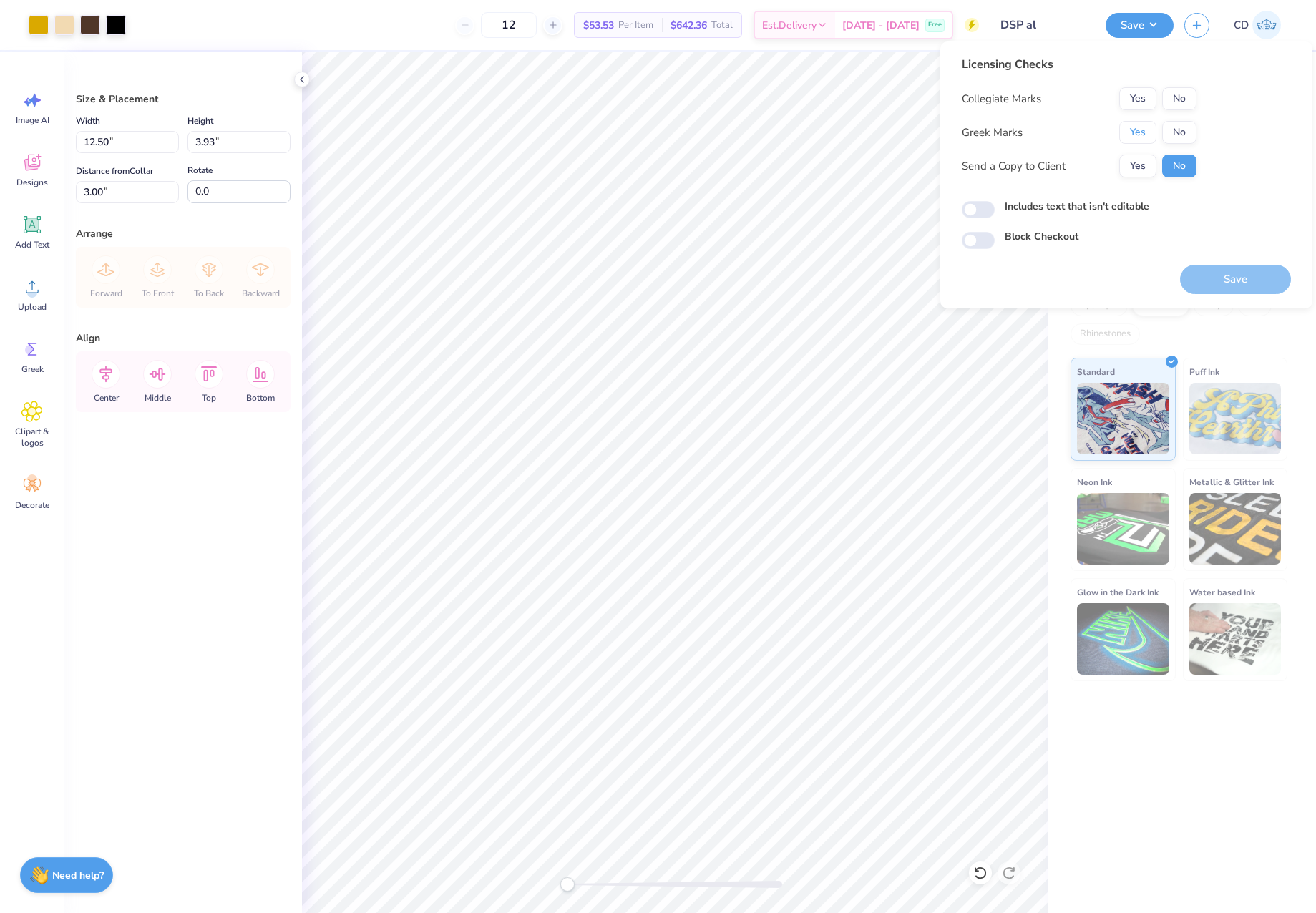
drag, startPoint x: 1144, startPoint y: 140, endPoint x: 1173, endPoint y: 115, distance: 38.3
click at [1143, 140] on button "Yes" at bounding box center [1137, 132] width 37 height 23
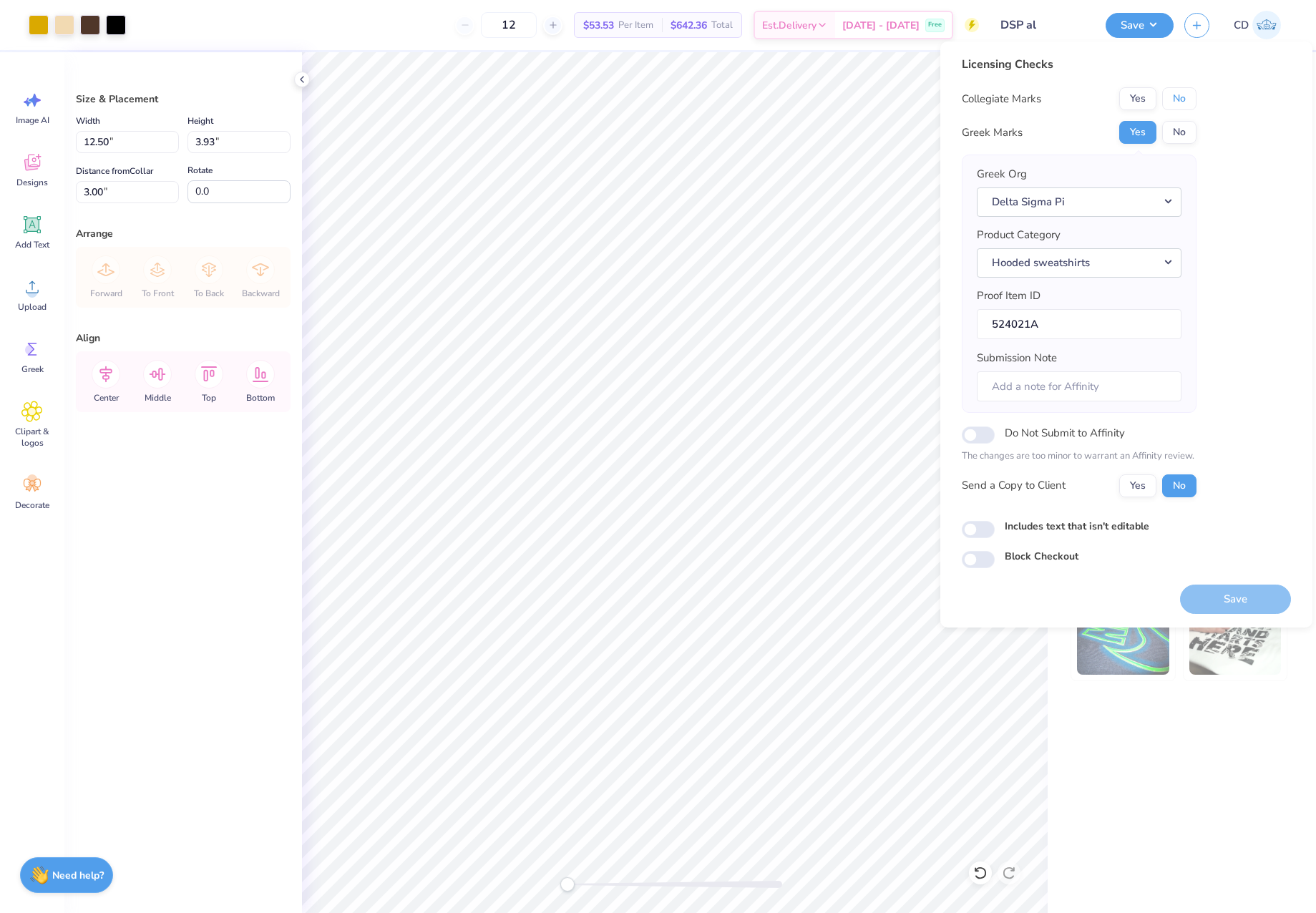
click at [1181, 104] on button "No" at bounding box center [1179, 99] width 34 height 23
click at [1240, 597] on button "Save" at bounding box center [1235, 599] width 111 height 30
